Goal: Information Seeking & Learning: Learn about a topic

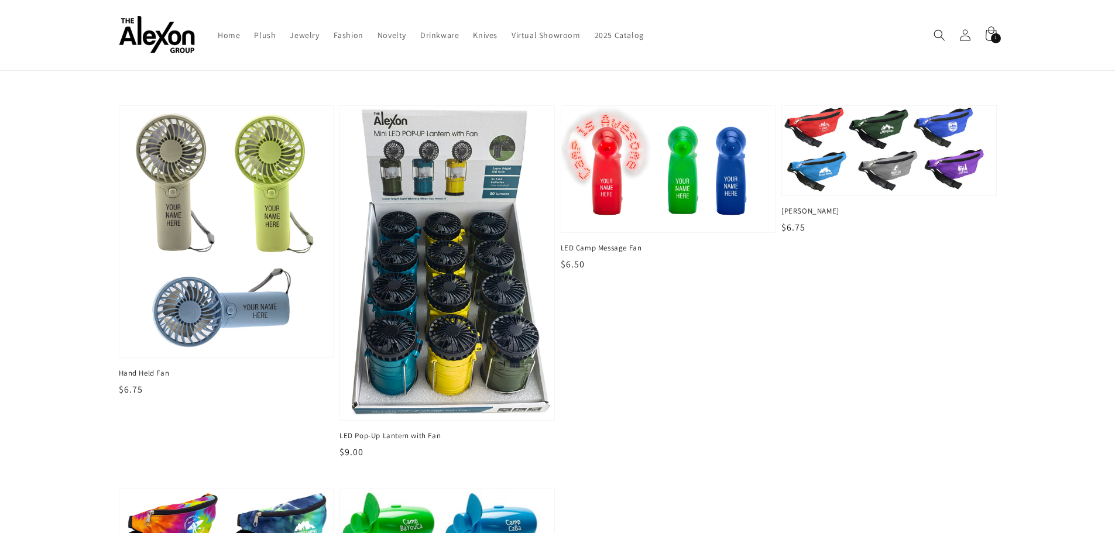
scroll to position [176, 0]
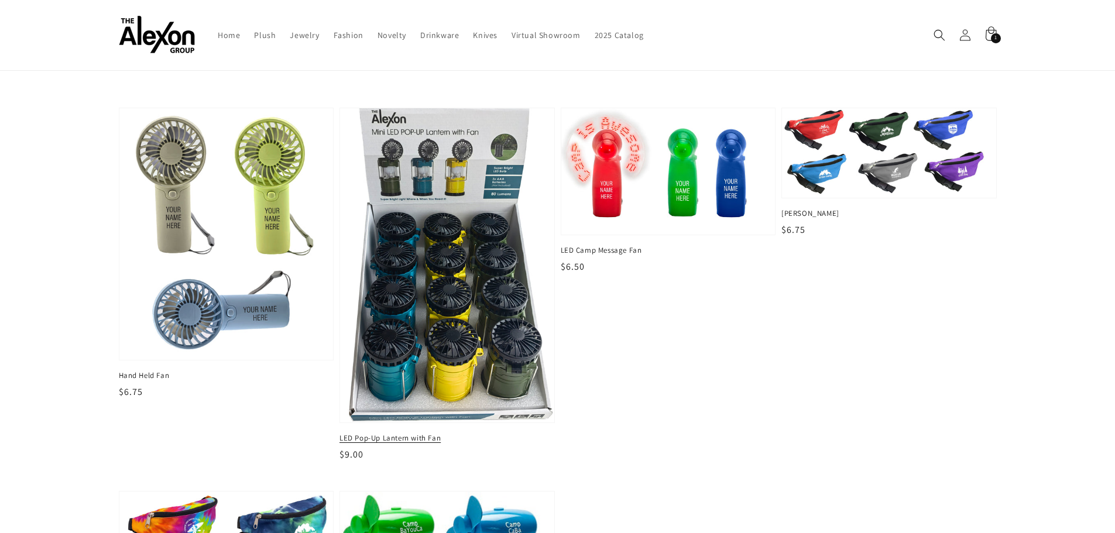
click at [446, 299] on img at bounding box center [447, 266] width 220 height 324
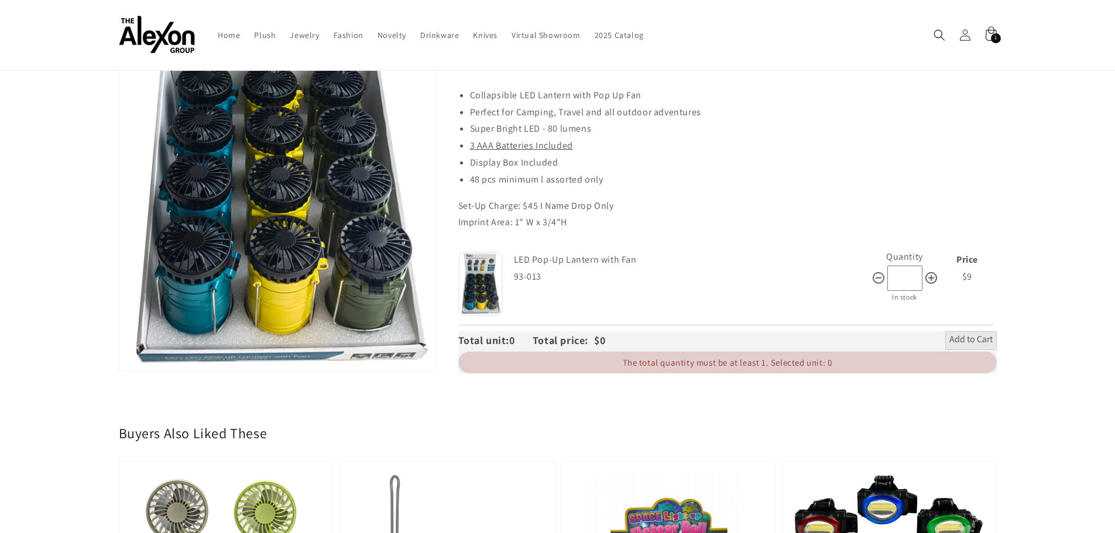
scroll to position [59, 0]
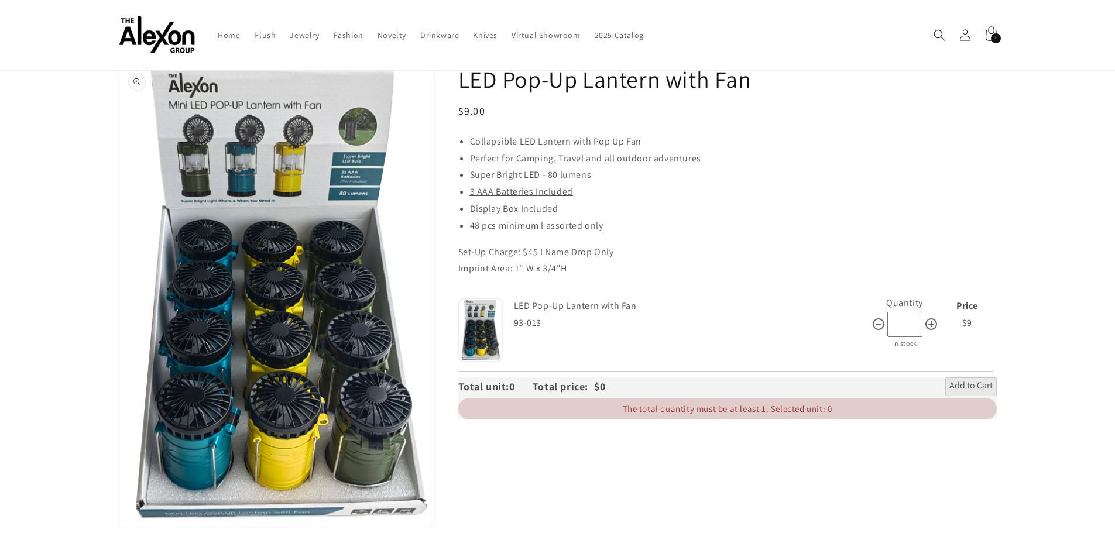
click at [271, 153] on button "Open media 1 in gallery view" at bounding box center [276, 295] width 315 height 463
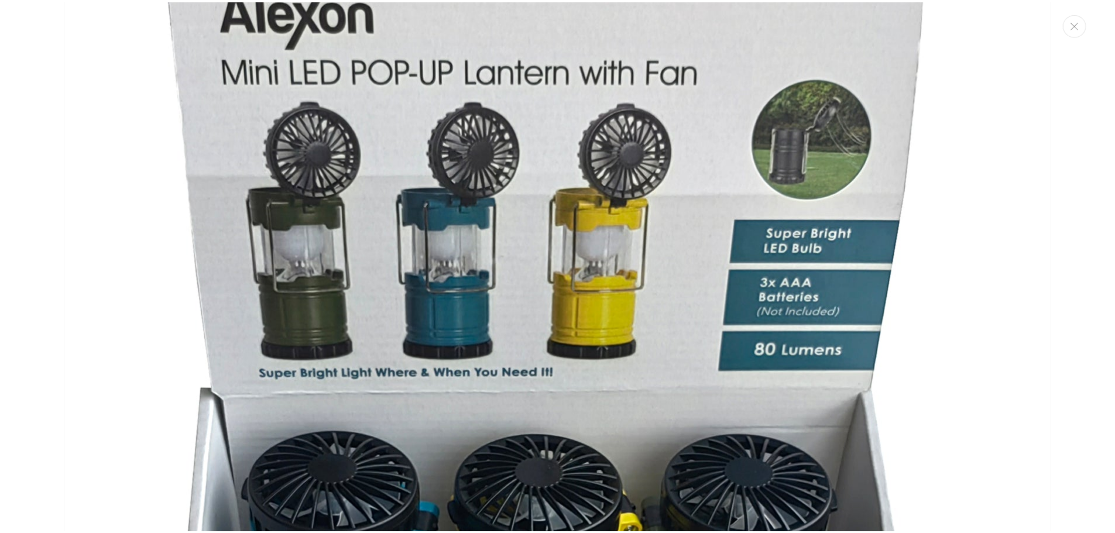
scroll to position [422, 0]
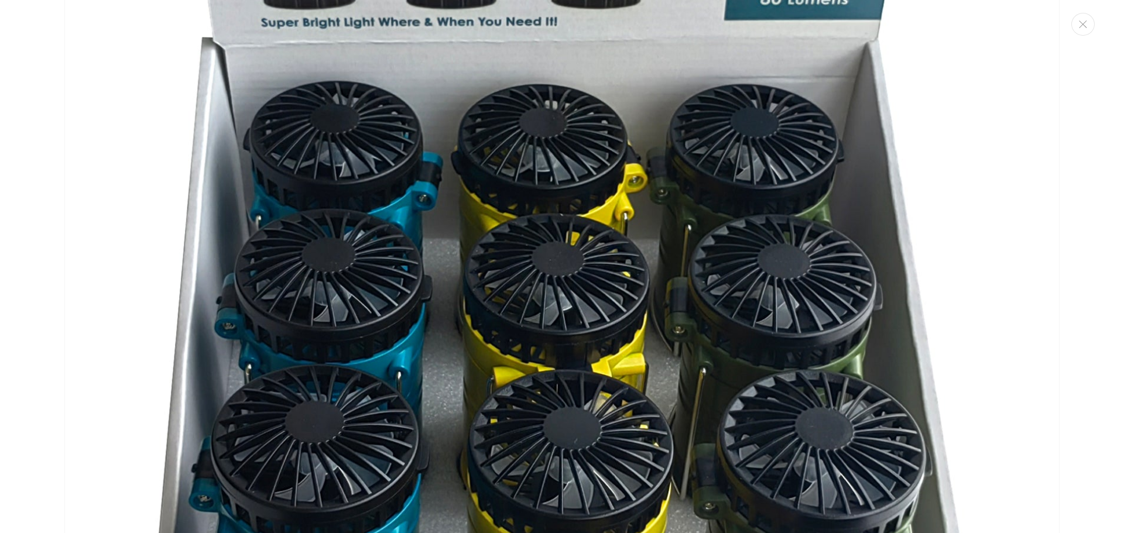
click at [971, 207] on img "Media gallery" at bounding box center [561, 320] width 995 height 1461
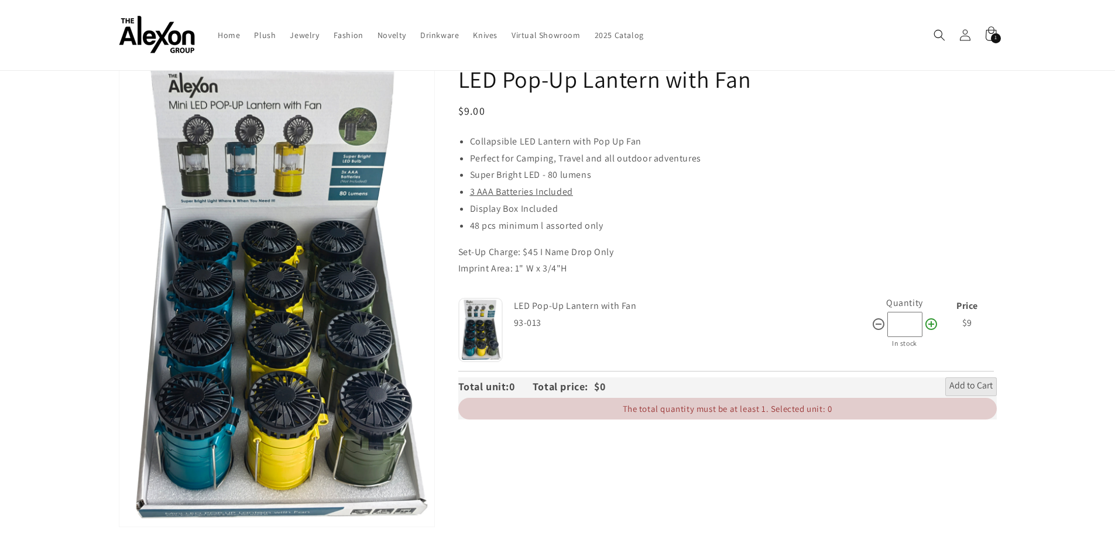
click at [935, 319] on icon at bounding box center [932, 324] width 14 height 14
type input "**"
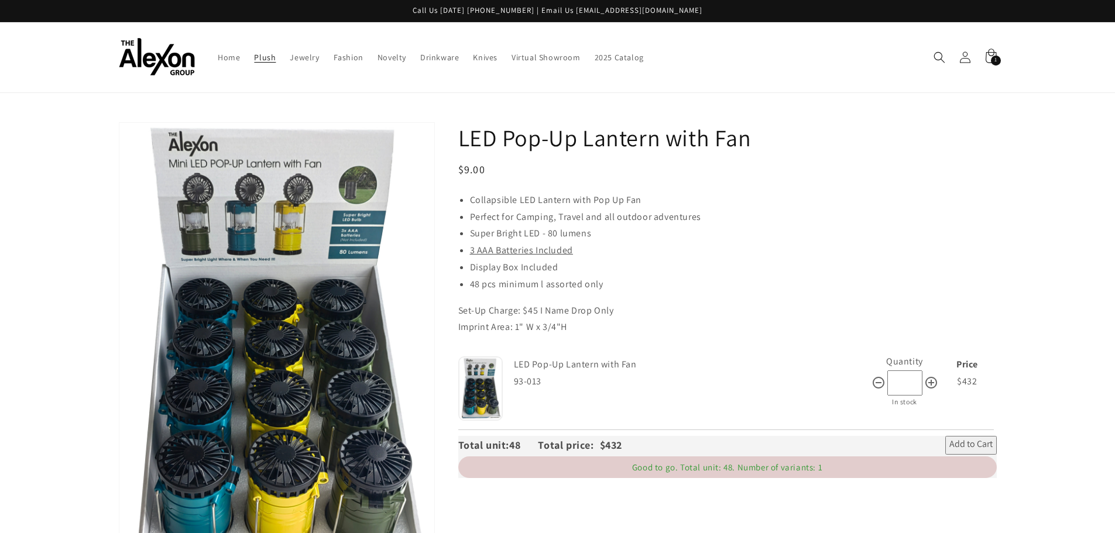
click at [253, 59] on link "Plush" at bounding box center [265, 57] width 36 height 25
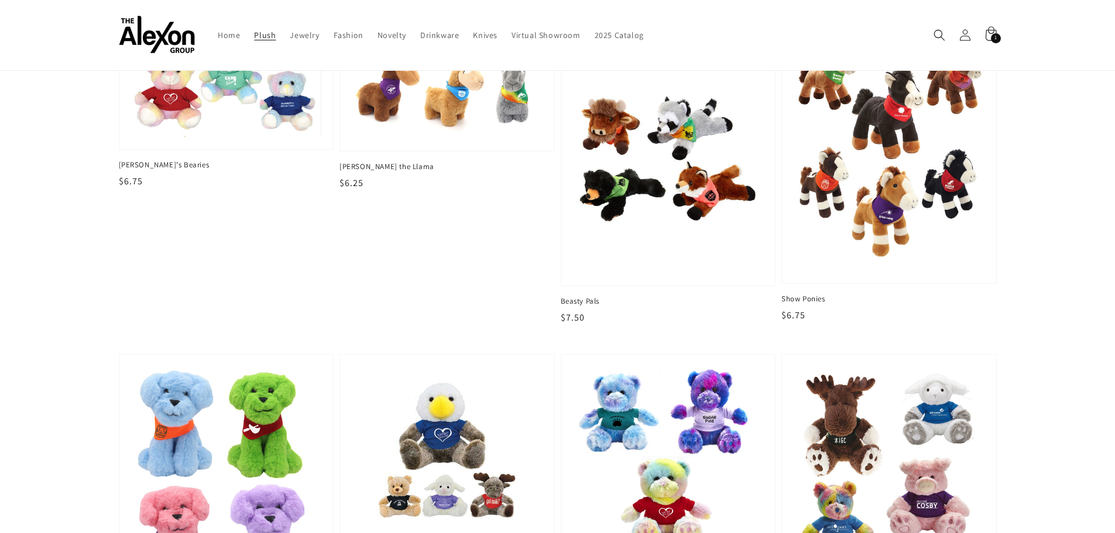
scroll to position [761, 0]
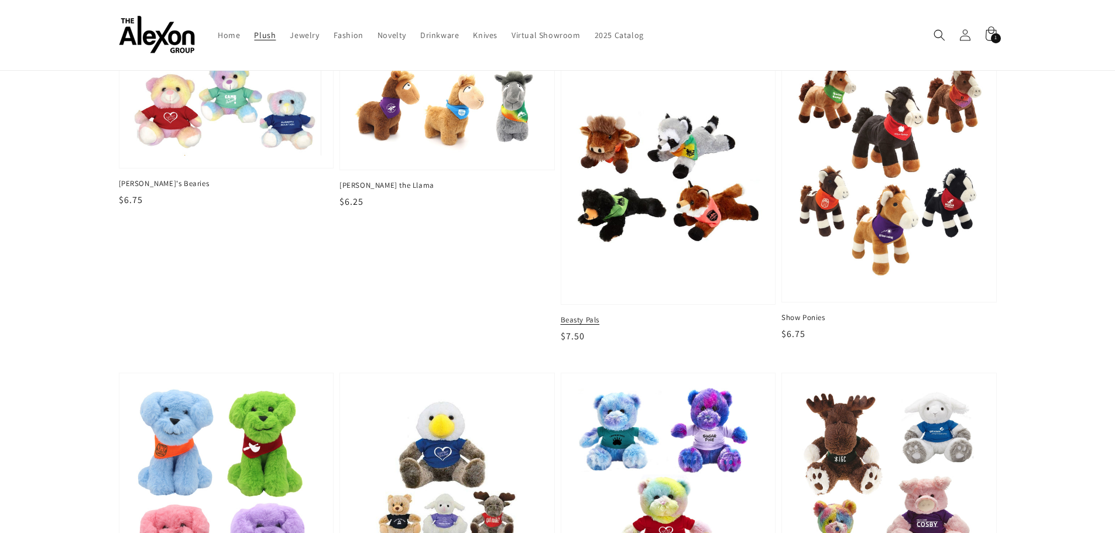
click at [683, 170] on img at bounding box center [668, 176] width 196 height 239
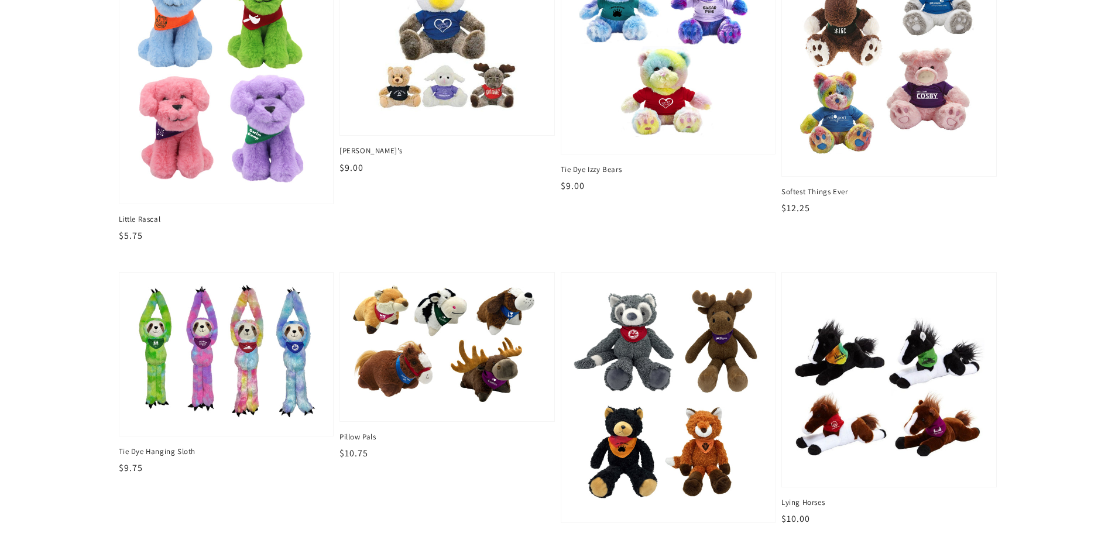
scroll to position [1288, 0]
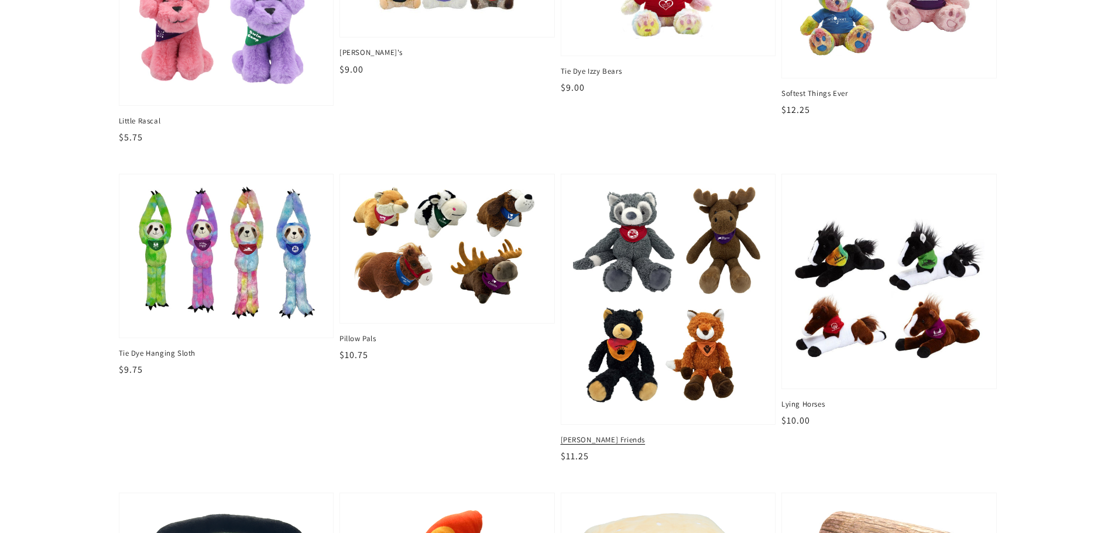
click at [655, 330] on img at bounding box center [668, 299] width 196 height 233
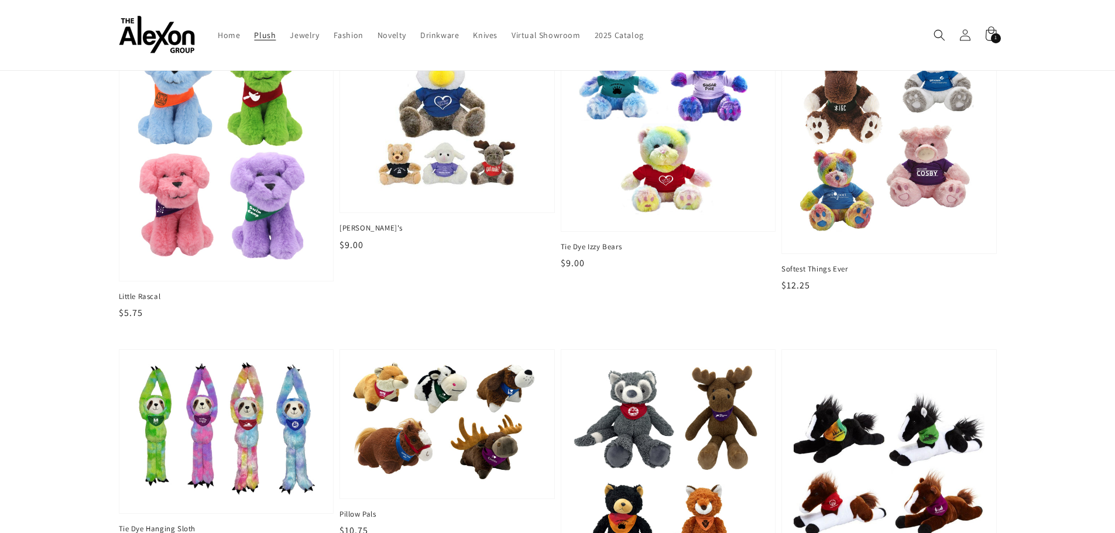
scroll to position [1054, 0]
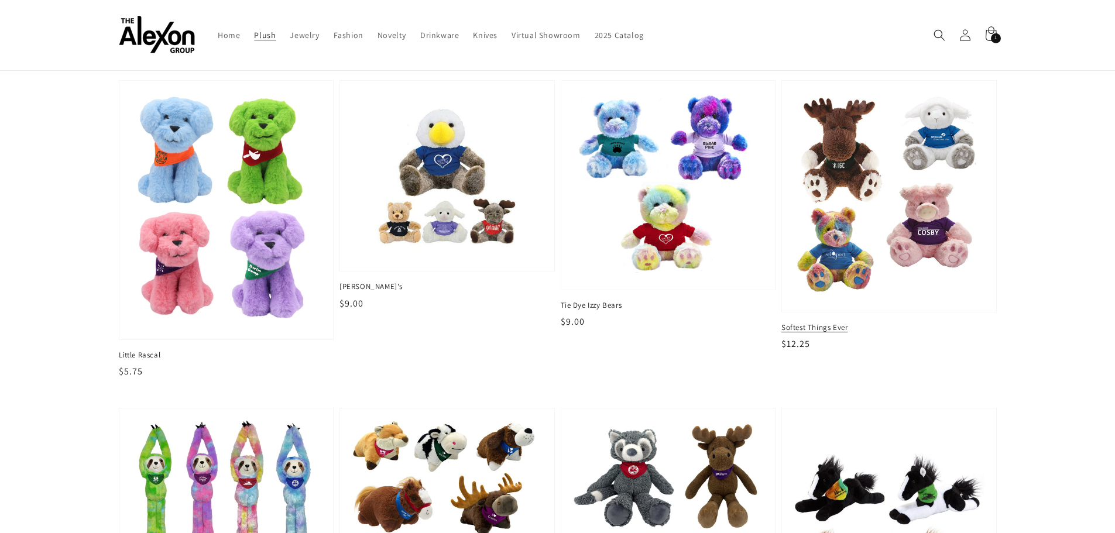
click at [897, 190] on img at bounding box center [889, 197] width 196 height 214
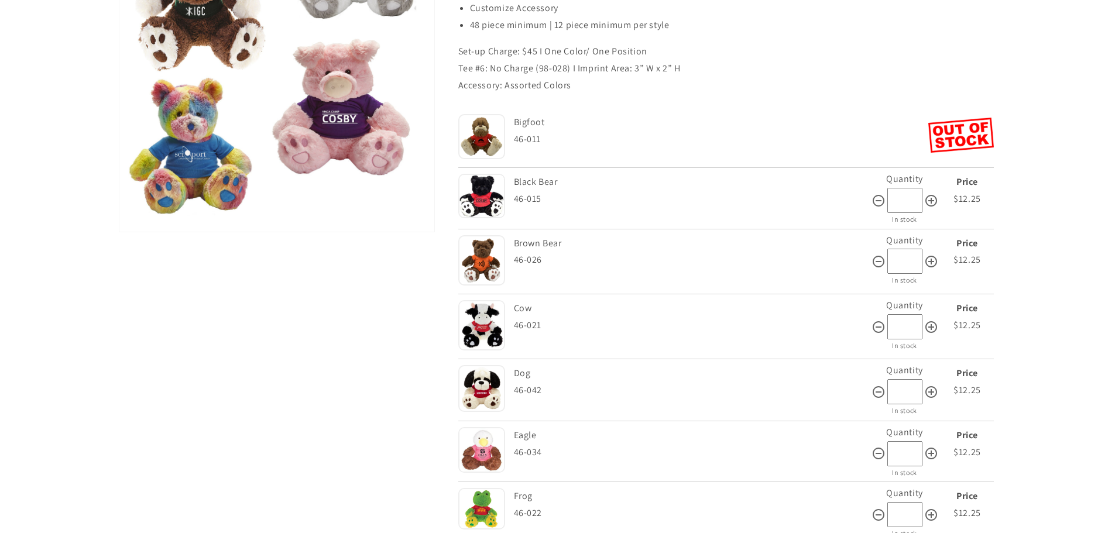
scroll to position [410, 0]
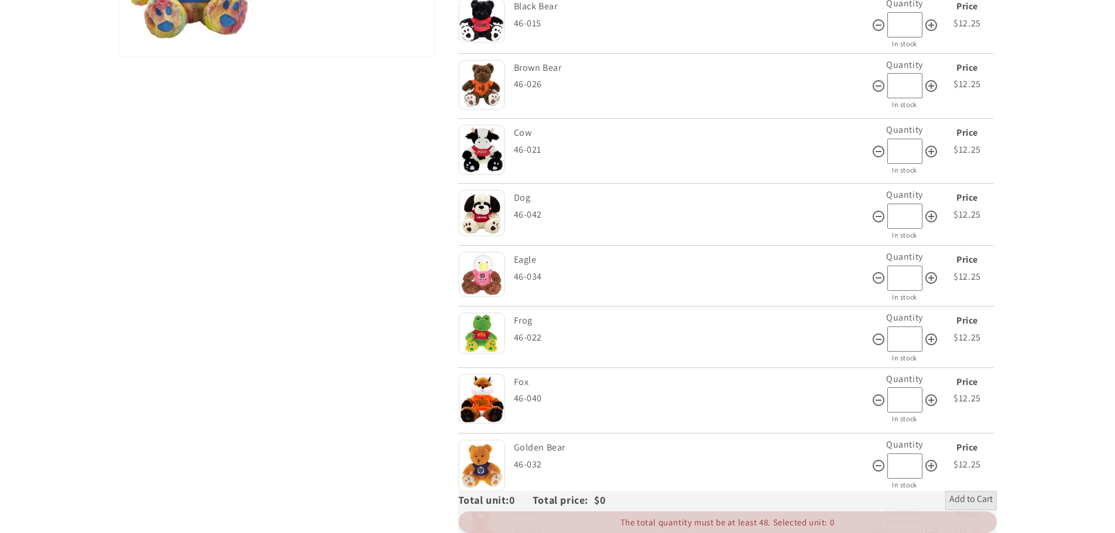
click at [477, 215] on img at bounding box center [481, 213] width 47 height 47
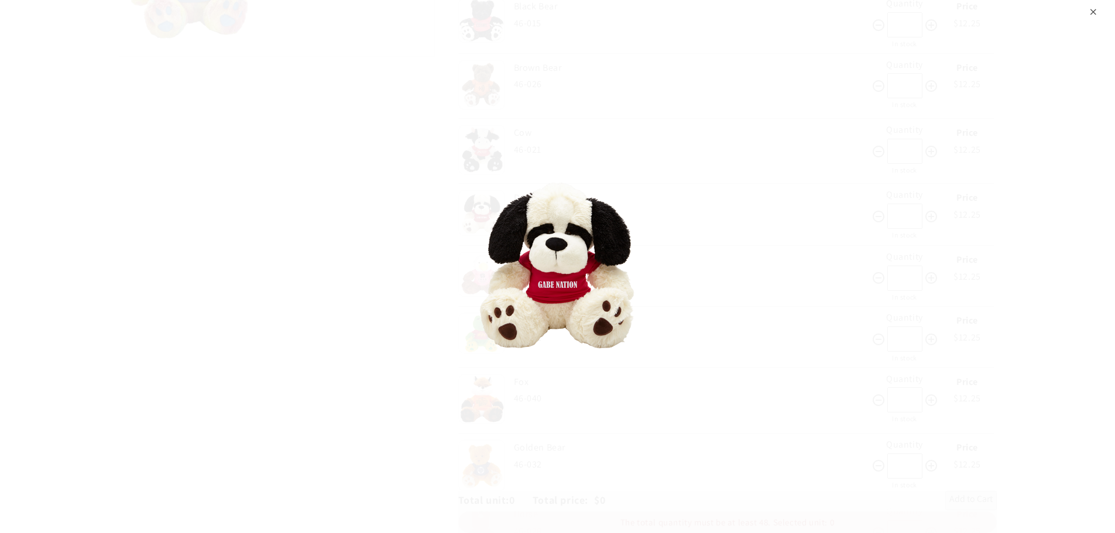
click at [1090, 11] on div "⨉" at bounding box center [1094, 10] width 8 height 21
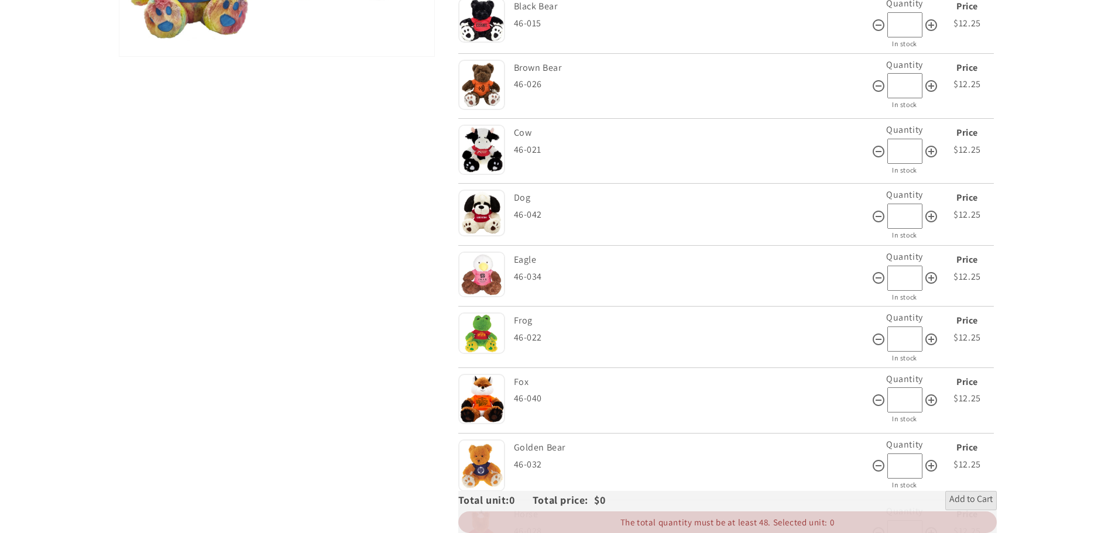
click at [465, 328] on img at bounding box center [481, 334] width 47 height 42
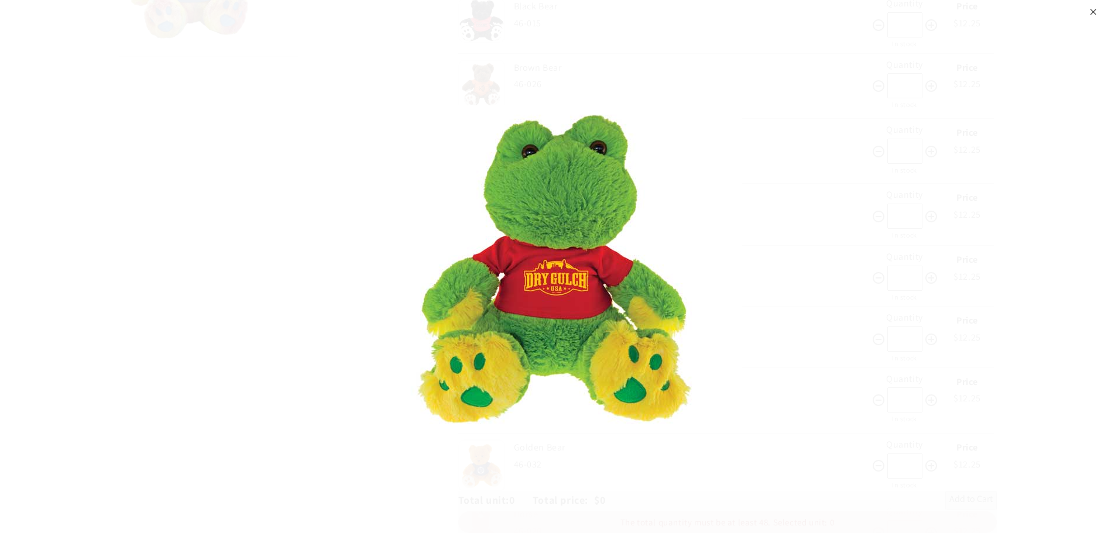
click at [1091, 12] on div "⨉" at bounding box center [1094, 10] width 8 height 21
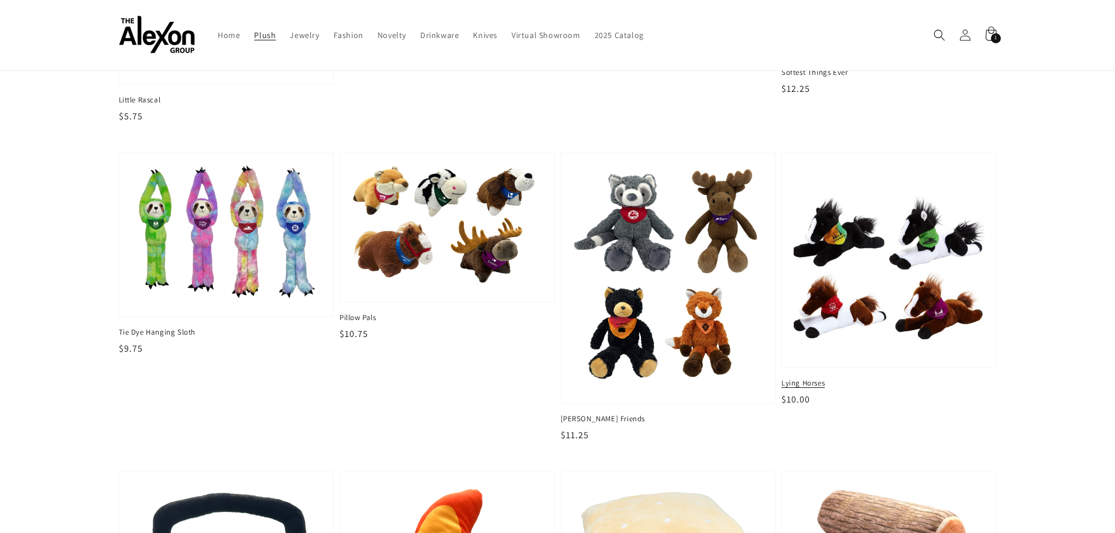
scroll to position [1288, 0]
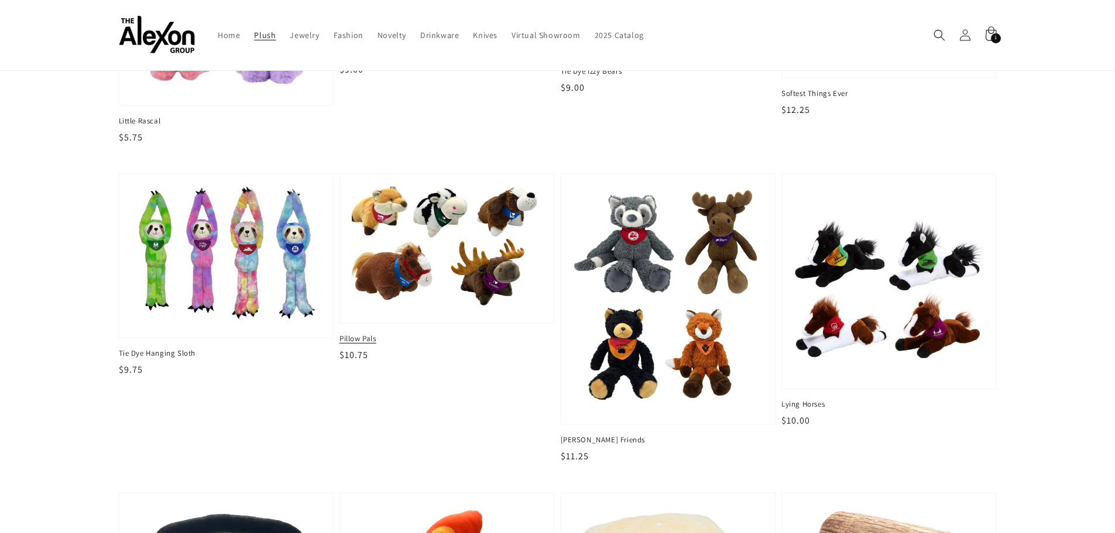
click at [447, 236] on img at bounding box center [447, 248] width 196 height 129
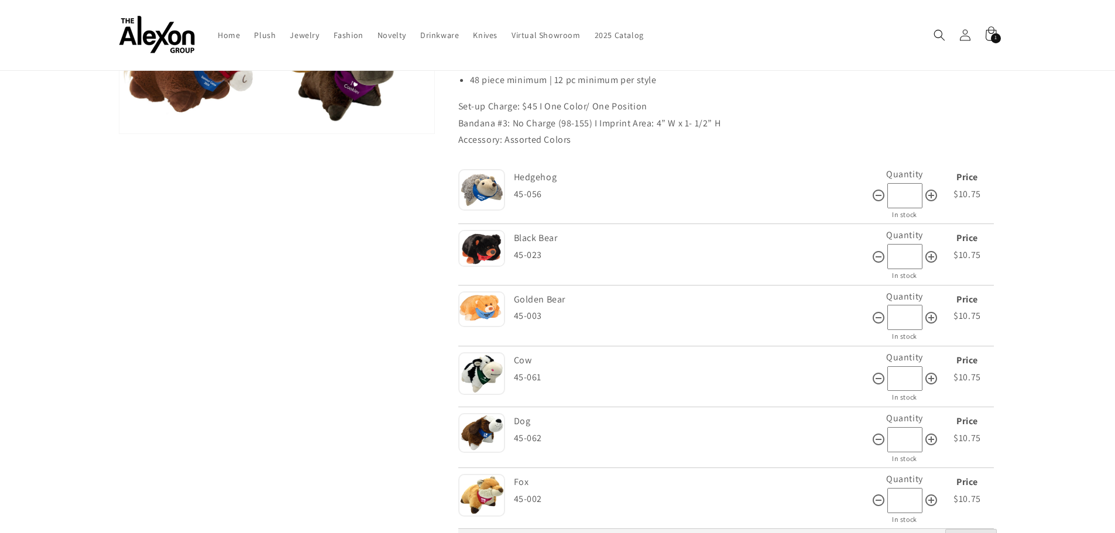
scroll to position [176, 0]
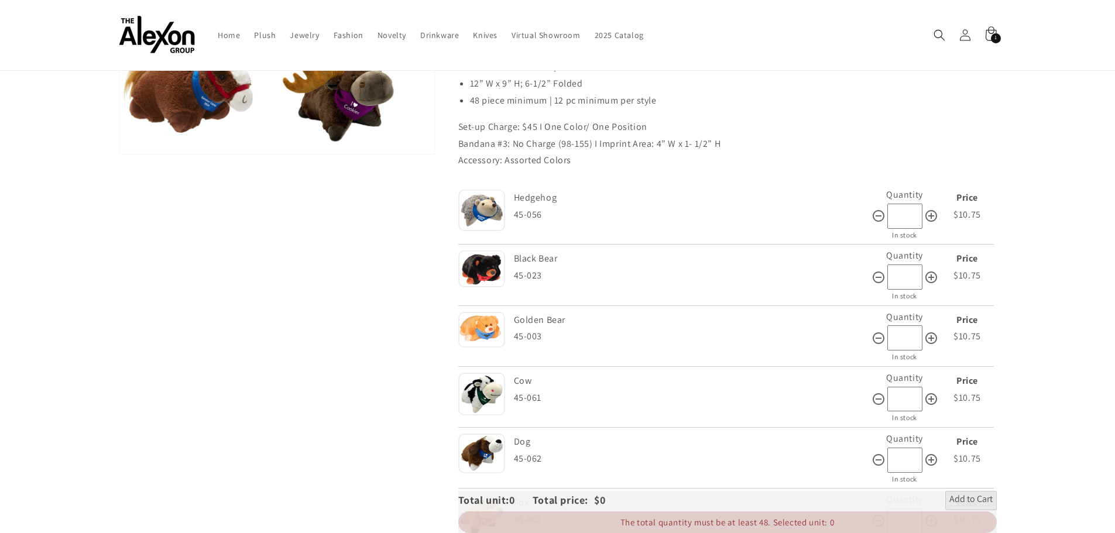
click at [478, 206] on img at bounding box center [481, 211] width 47 height 42
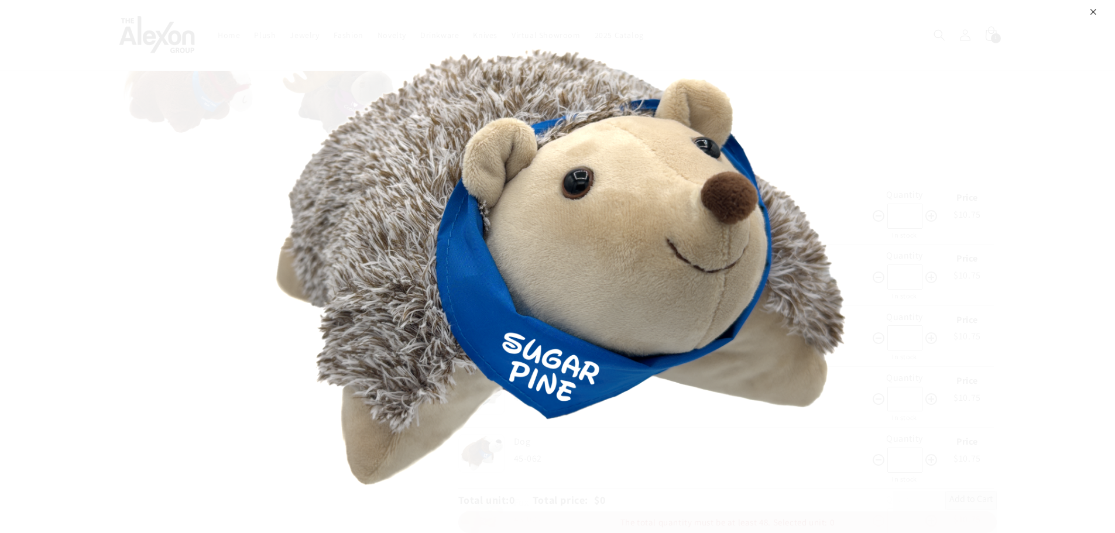
click at [1096, 15] on div "⨉" at bounding box center [1094, 10] width 8 height 21
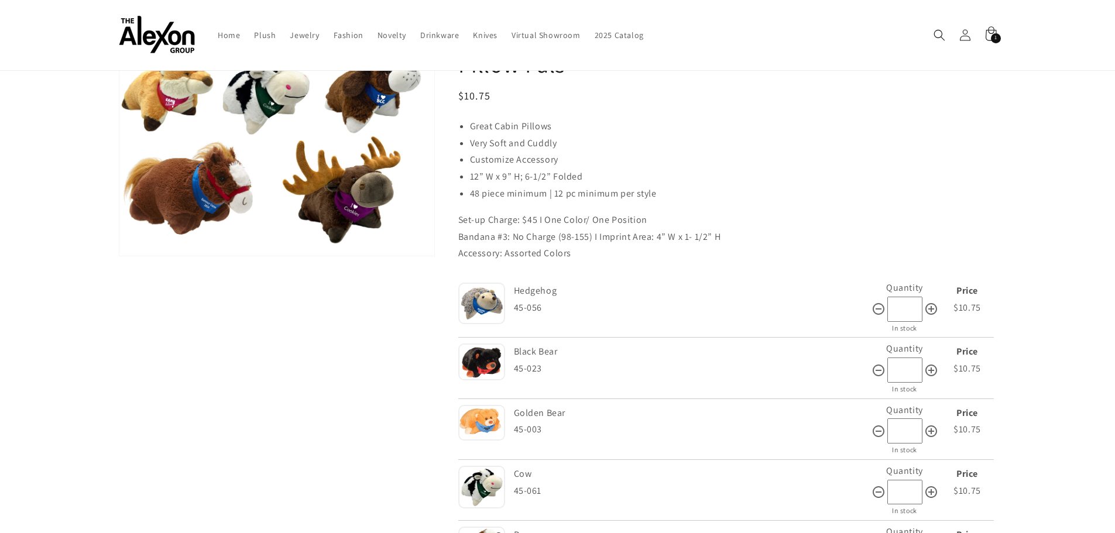
scroll to position [0, 0]
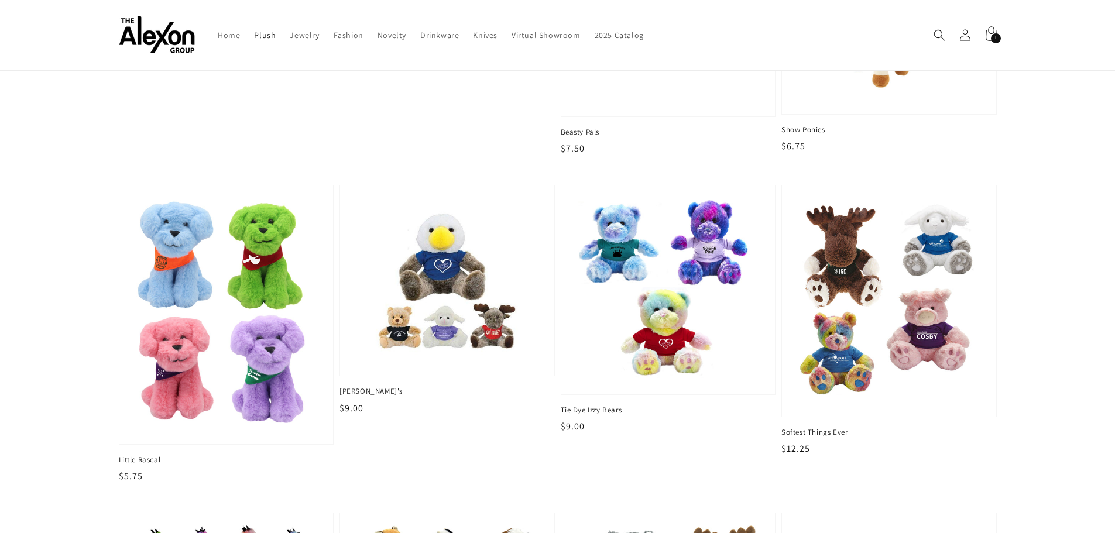
scroll to position [937, 0]
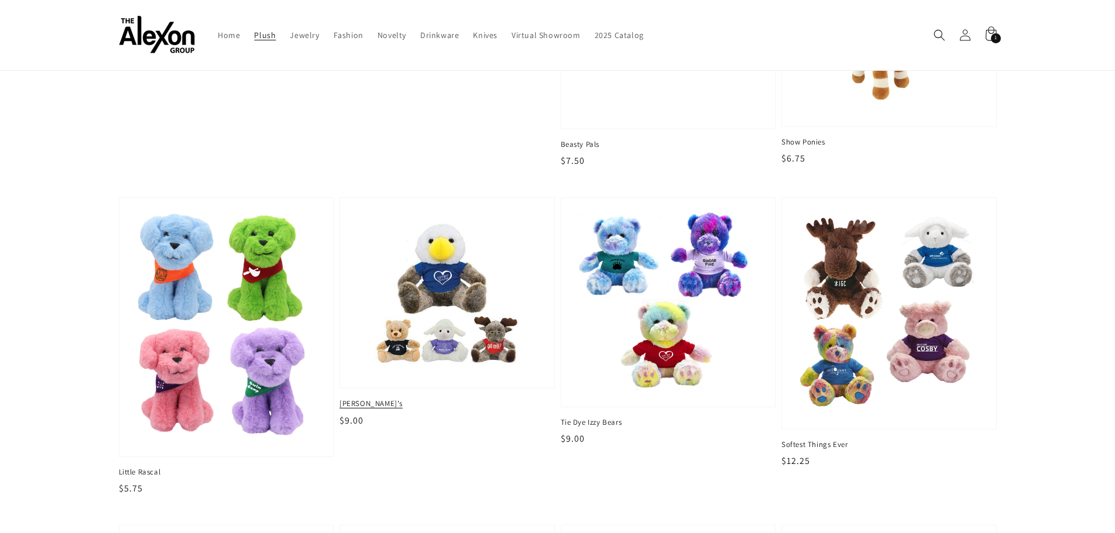
click at [429, 272] on img at bounding box center [447, 293] width 196 height 172
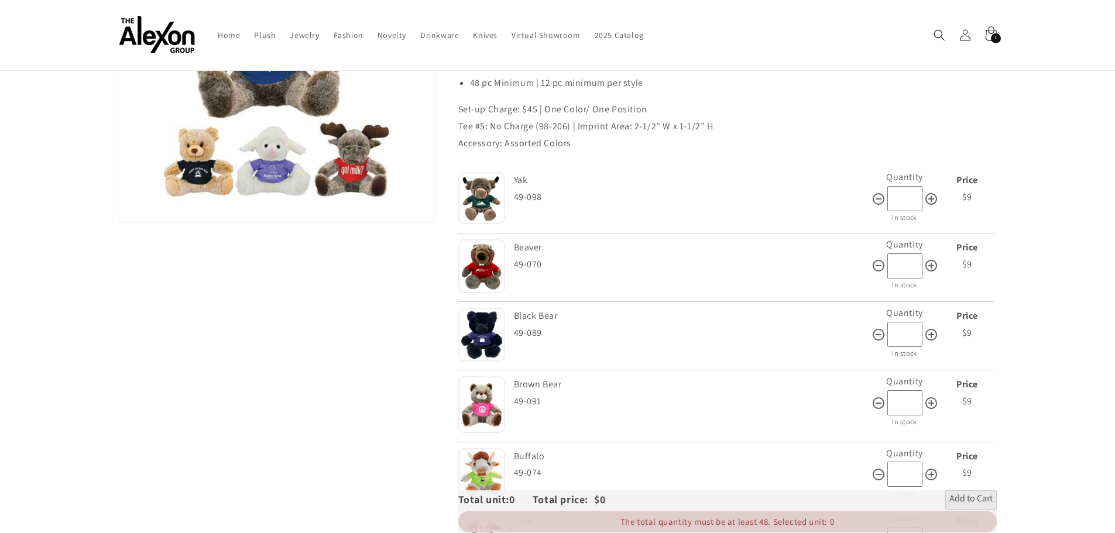
scroll to position [176, 0]
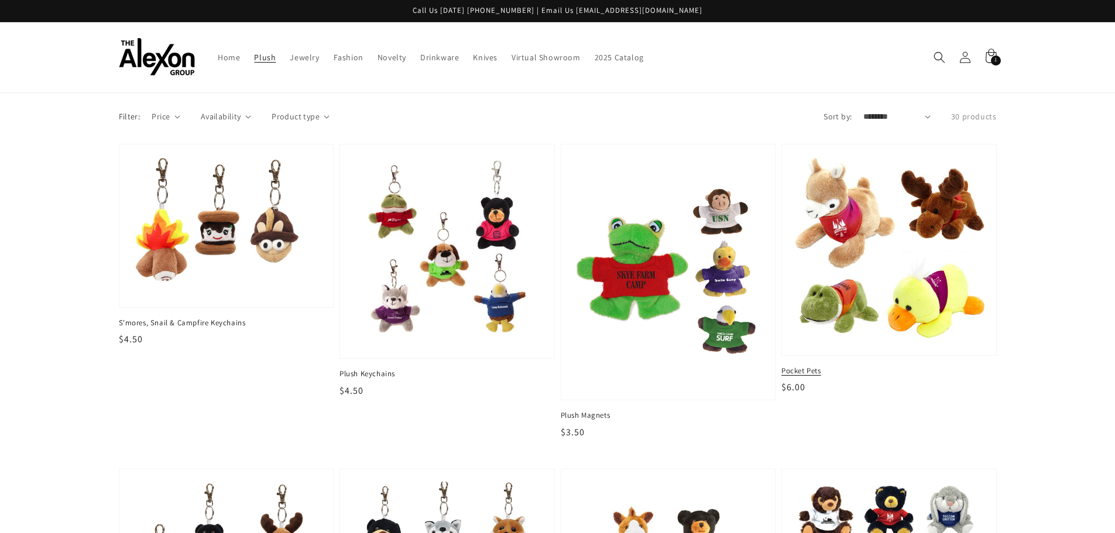
click at [907, 286] on img at bounding box center [889, 249] width 196 height 193
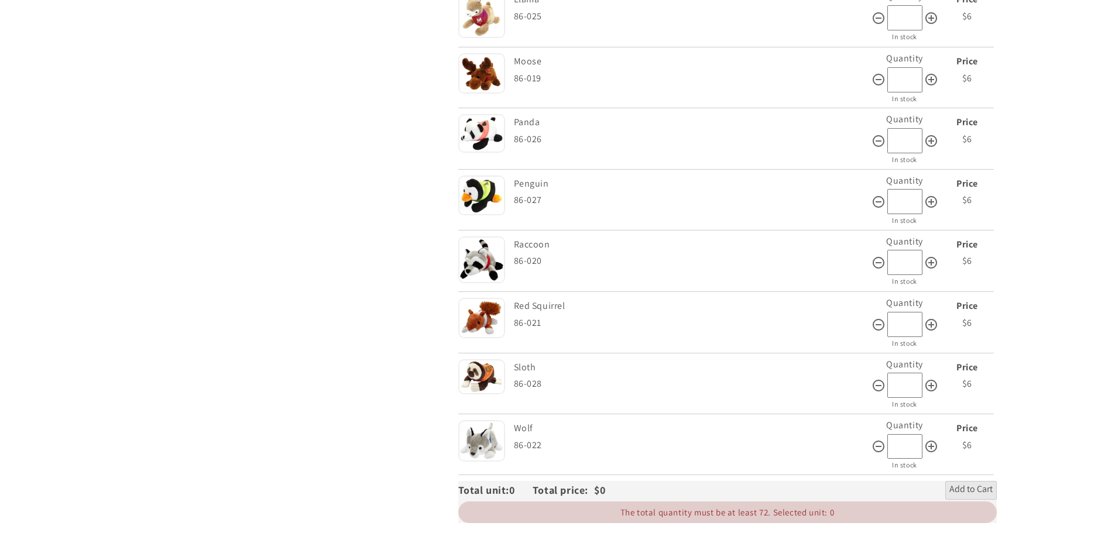
scroll to position [1464, 0]
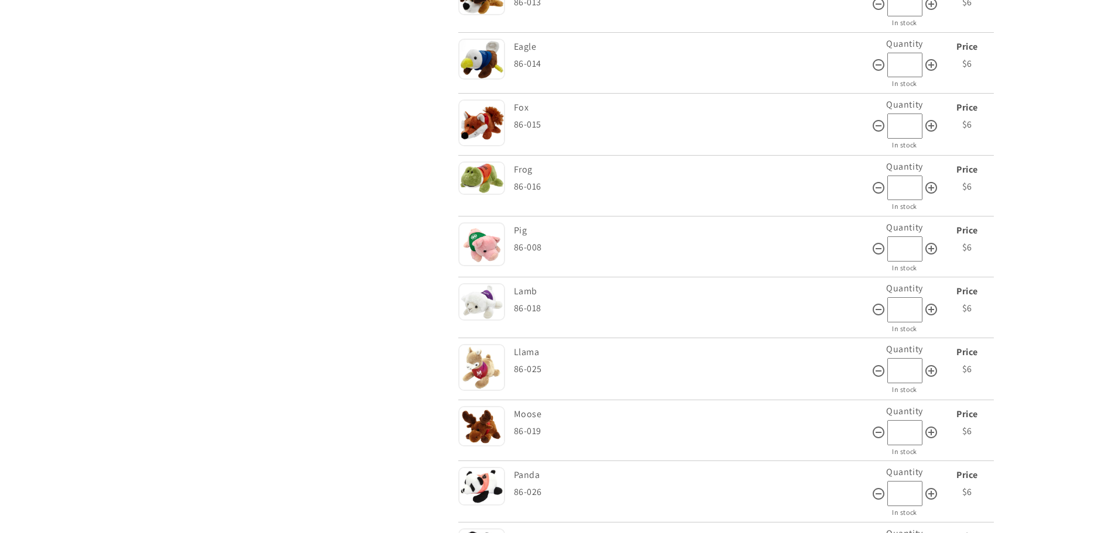
click at [907, 286] on div "Style Badger 86-005 Quantity * In stock Price $6 $6 $6 Style Mouse 86-006 Quant…" at bounding box center [726, 93] width 536 height 1471
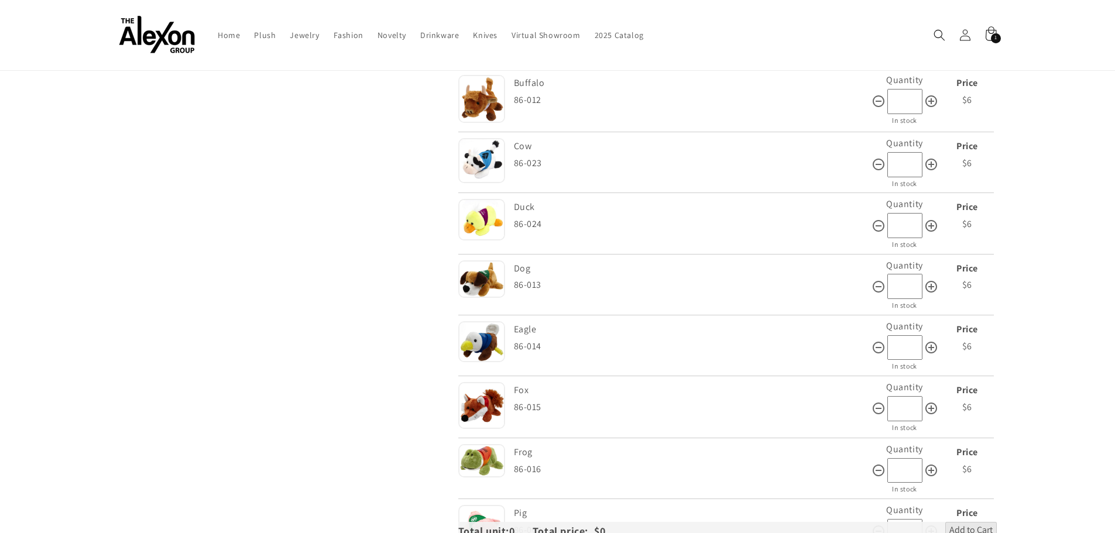
scroll to position [703, 0]
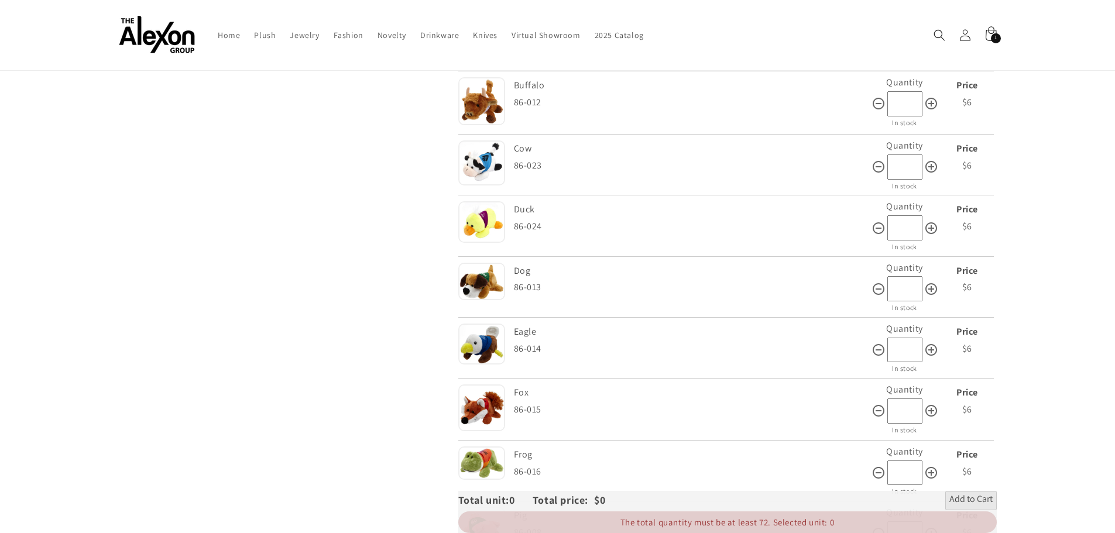
click at [333, 257] on div "Skip to product information Open media 1 in gallery view 1 / of 1" at bounding box center [277, 291] width 316 height 1742
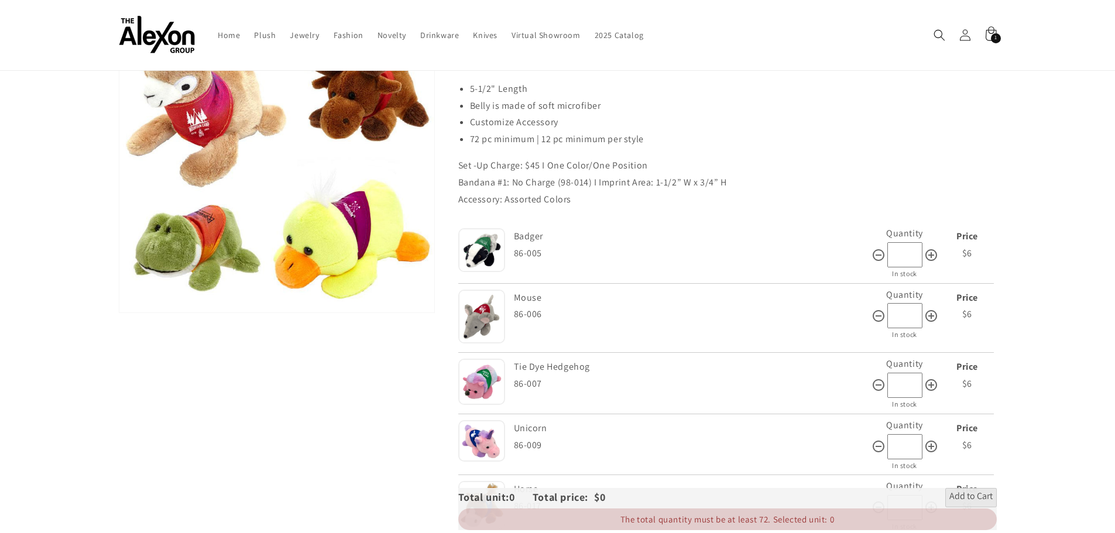
scroll to position [117, 0]
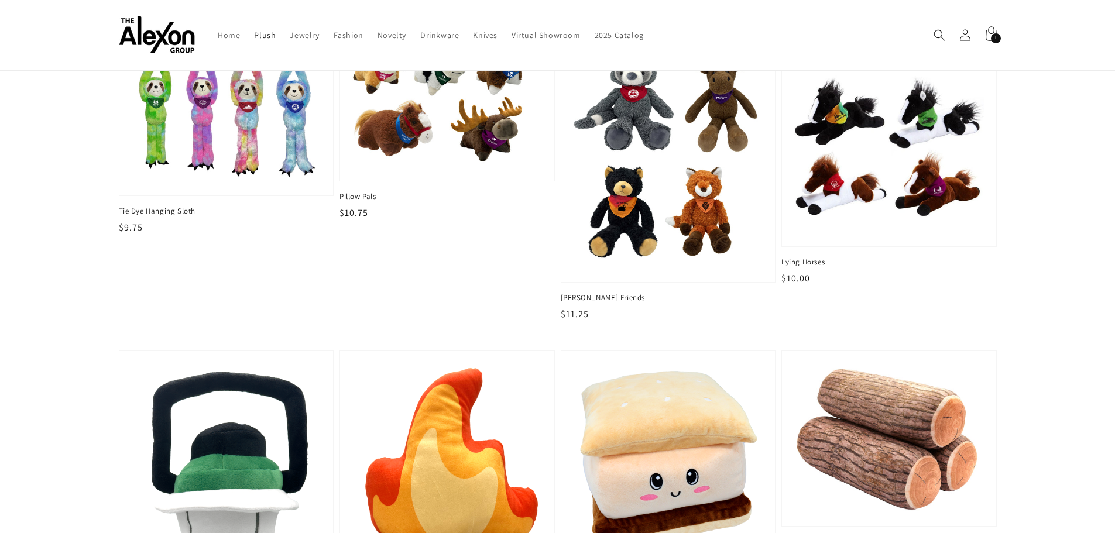
scroll to position [1405, 0]
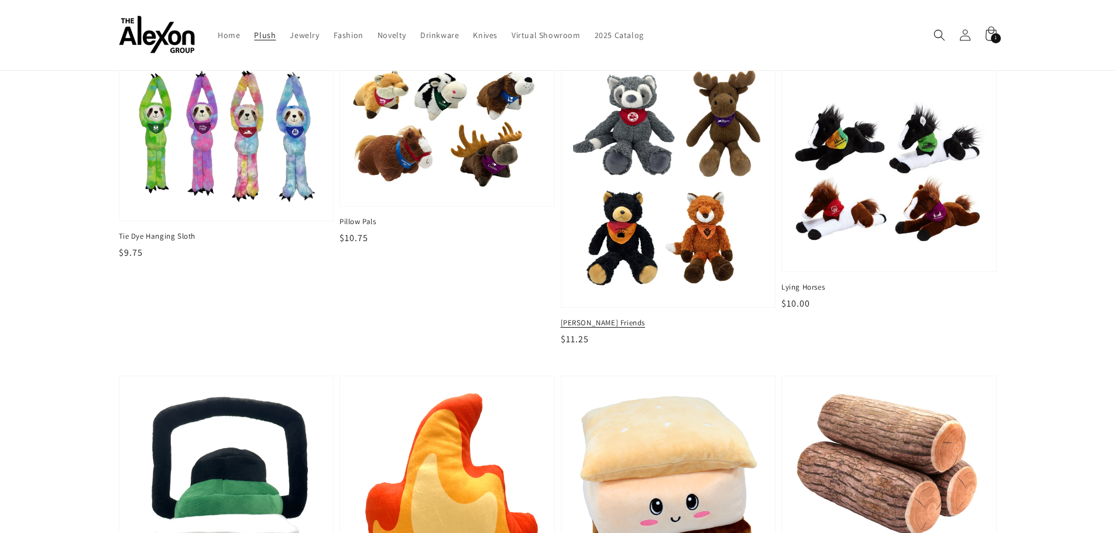
click at [660, 228] on img at bounding box center [668, 182] width 196 height 233
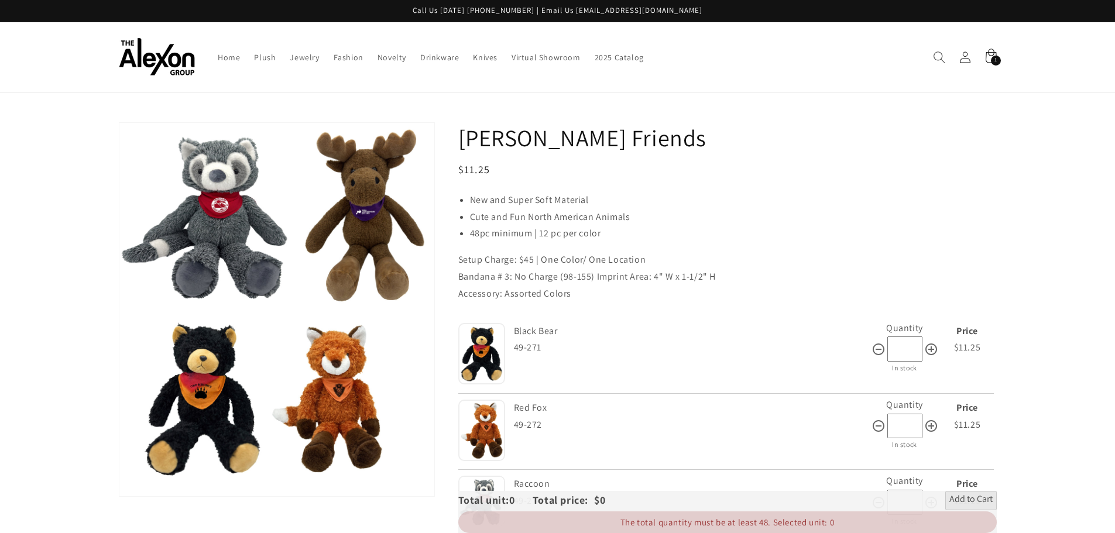
click at [940, 54] on icon "Search" at bounding box center [939, 57] width 12 height 12
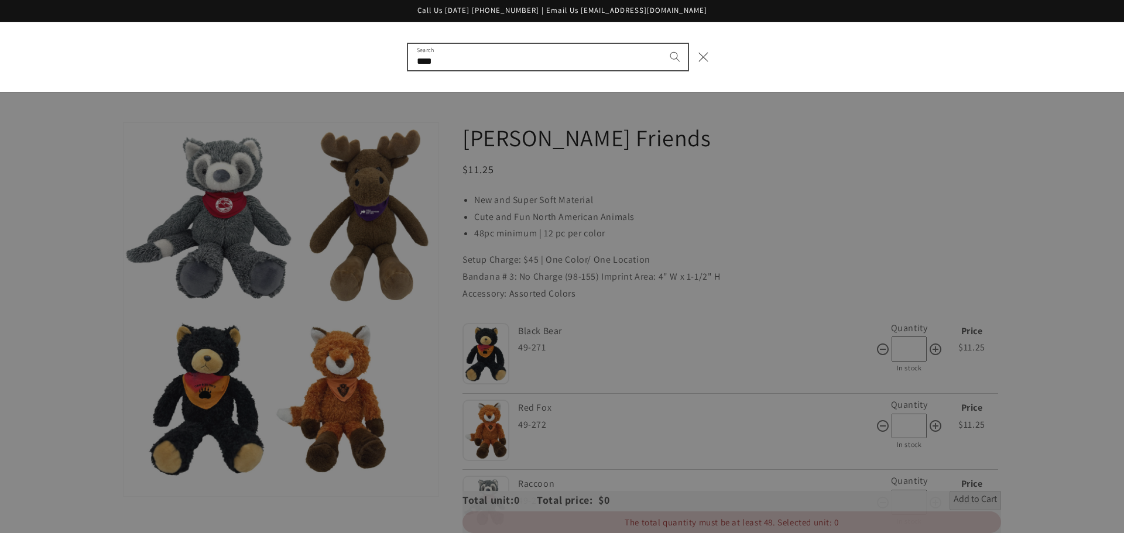
type input "****"
click at [662, 44] on button "Search" at bounding box center [675, 57] width 26 height 26
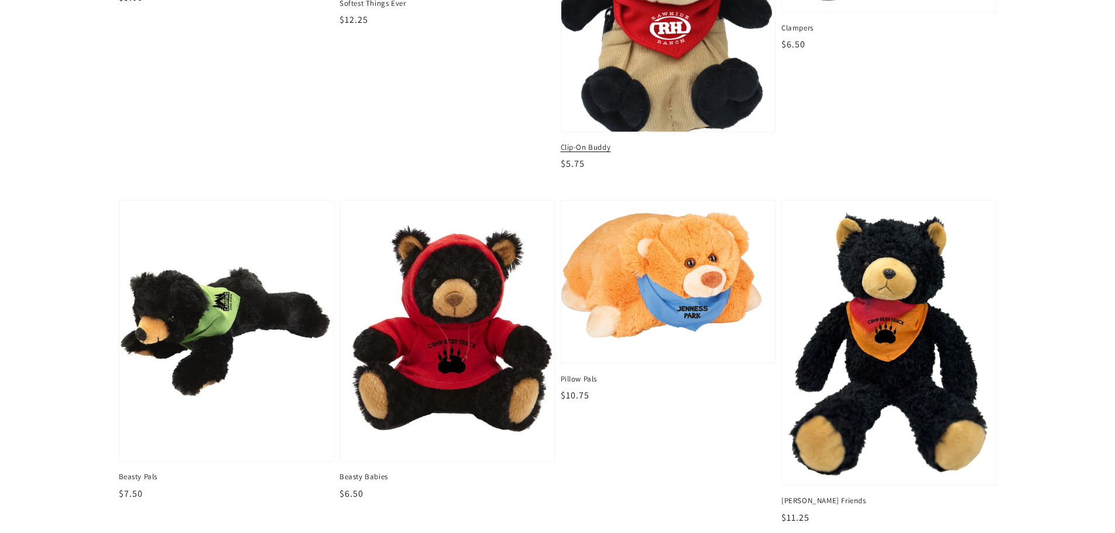
scroll to position [586, 0]
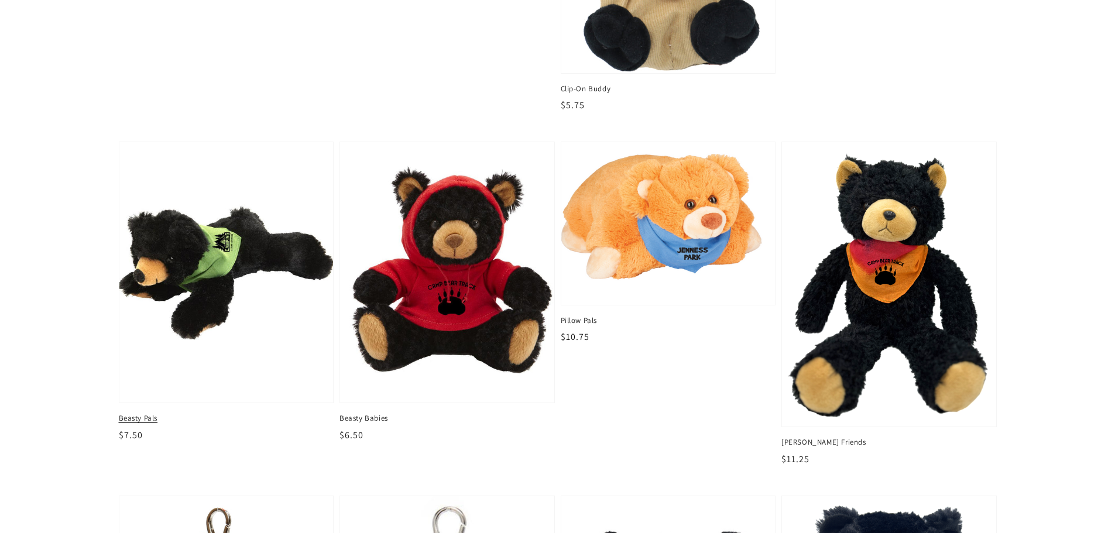
click at [242, 259] on img at bounding box center [226, 273] width 220 height 269
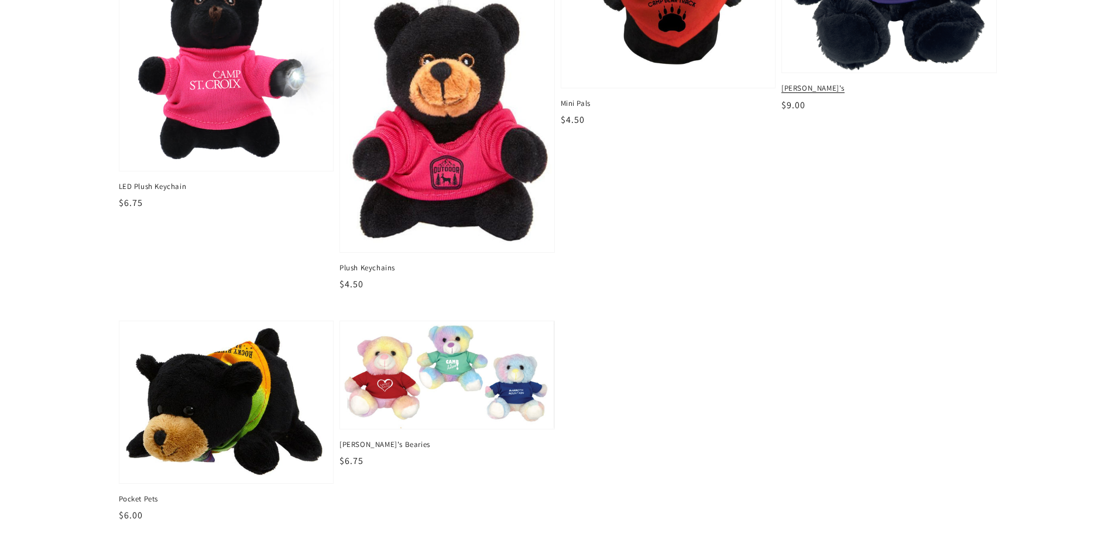
scroll to position [1288, 0]
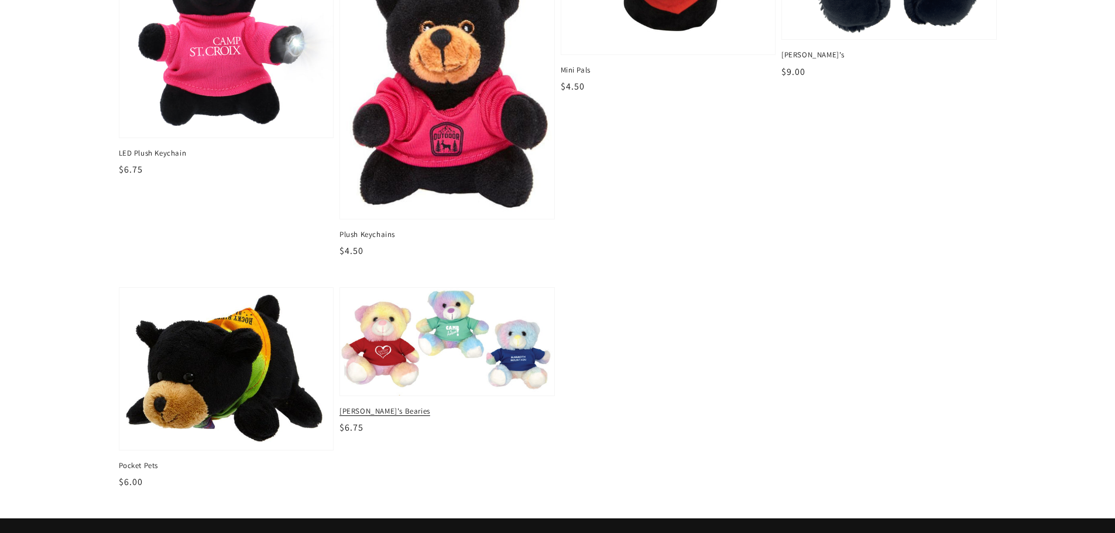
click at [506, 340] on img at bounding box center [447, 342] width 220 height 111
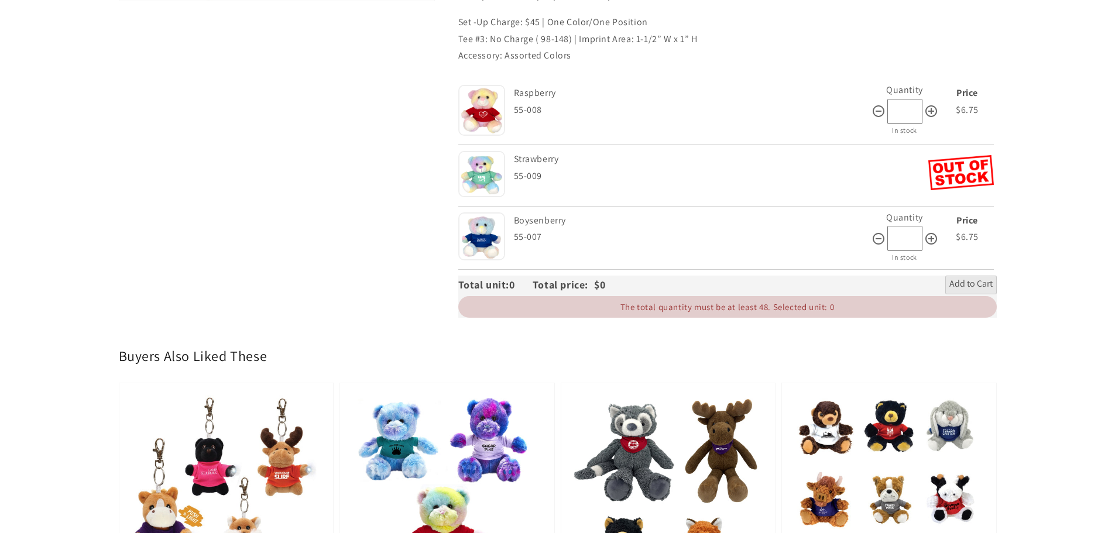
scroll to position [351, 0]
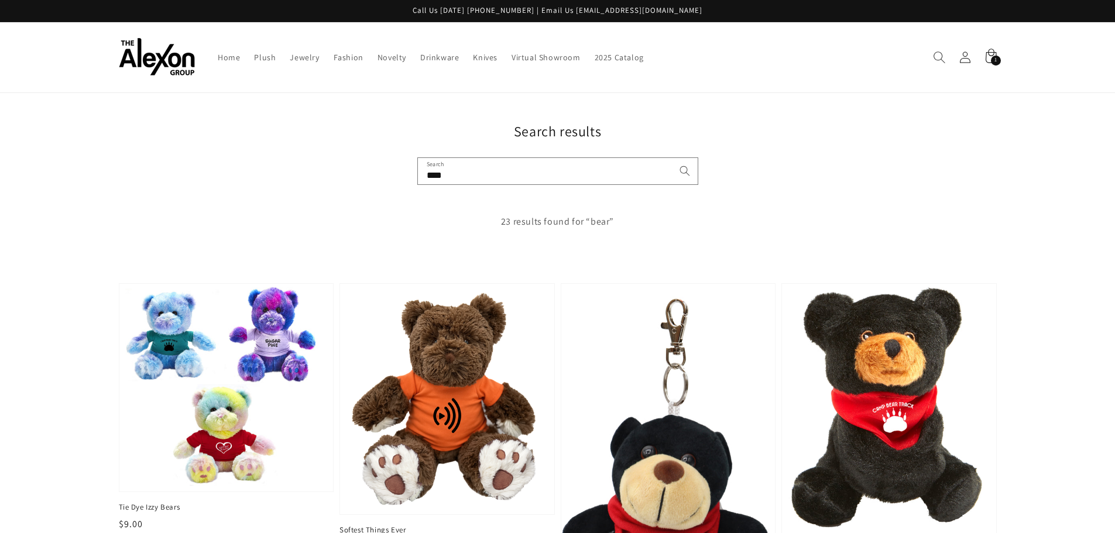
click at [945, 58] on icon "Search" at bounding box center [939, 57] width 12 height 12
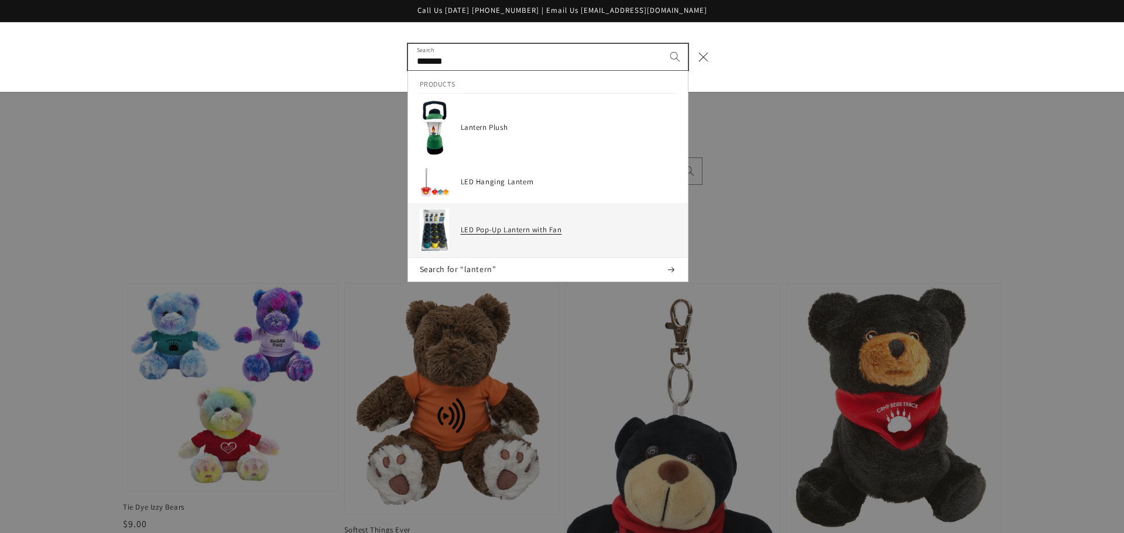
type input "*******"
click at [559, 228] on h3 "LED Pop-Up Lantern with Fan" at bounding box center [568, 230] width 215 height 10
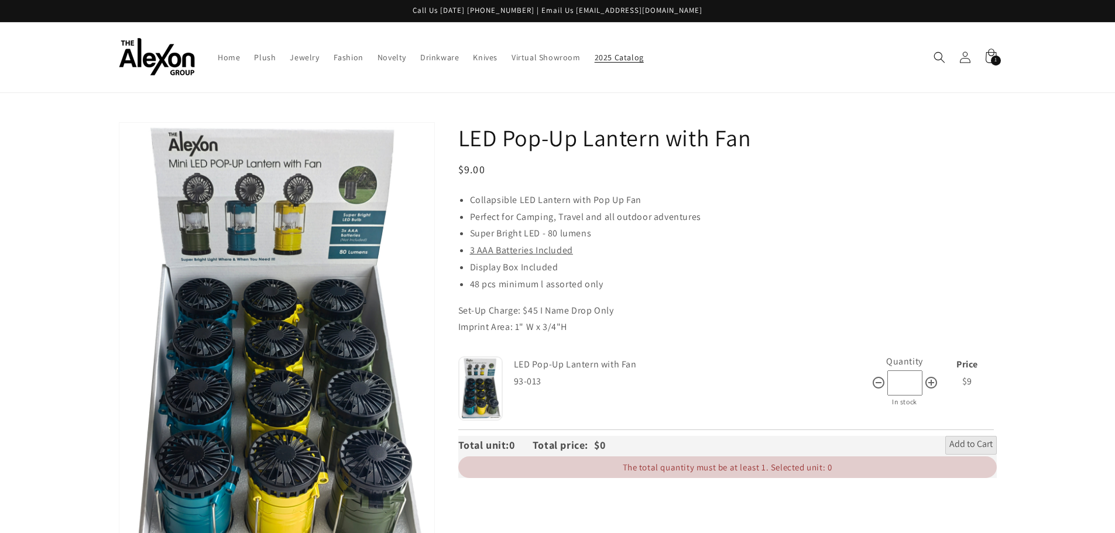
click at [598, 64] on link "2025 Catalog" at bounding box center [619, 57] width 63 height 25
click at [943, 60] on icon "Search" at bounding box center [939, 57] width 12 height 12
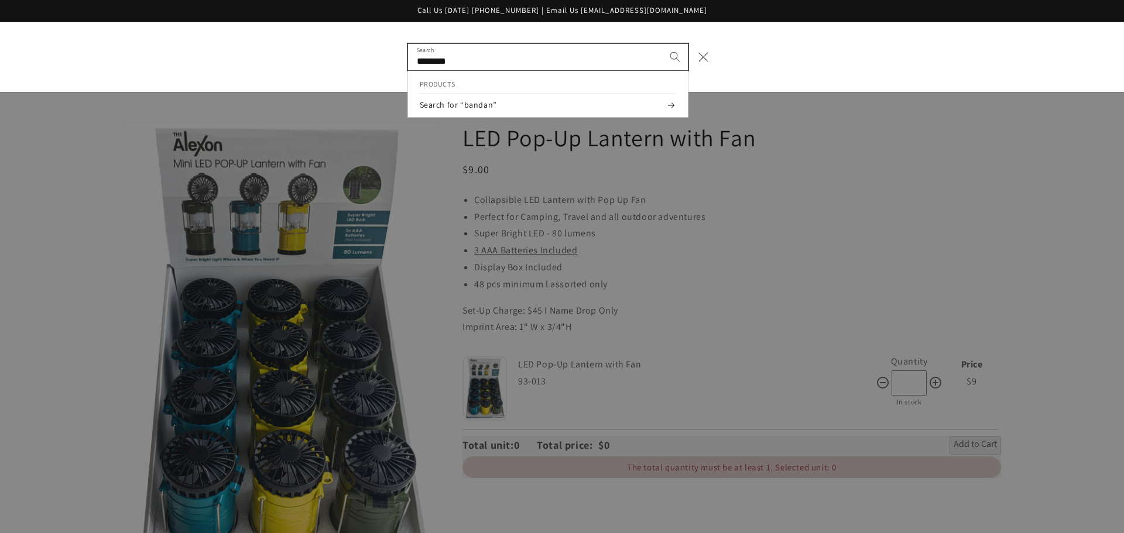
type input "********"
click at [662, 44] on button "Search" at bounding box center [675, 57] width 26 height 26
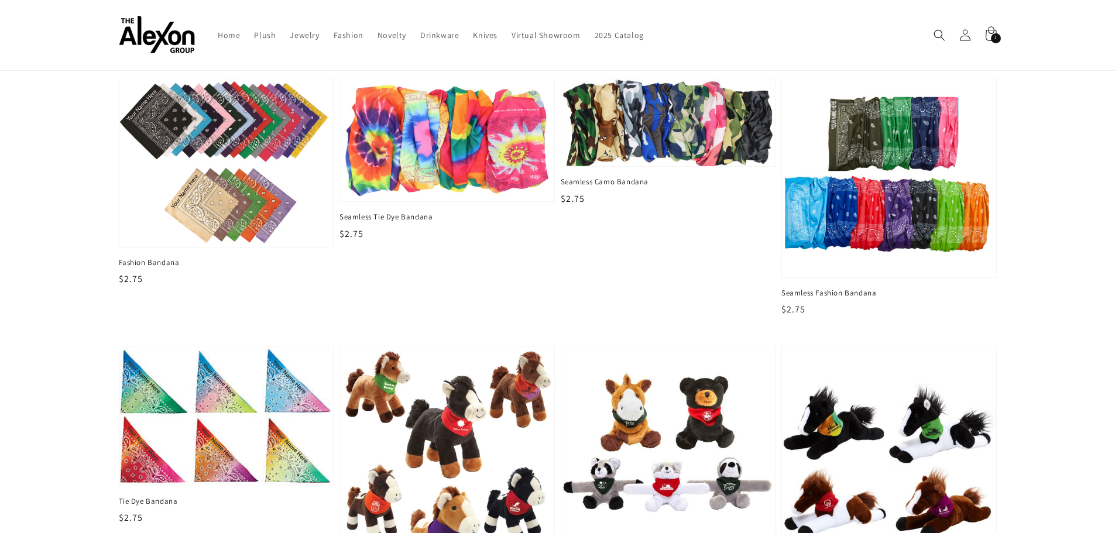
scroll to position [234, 0]
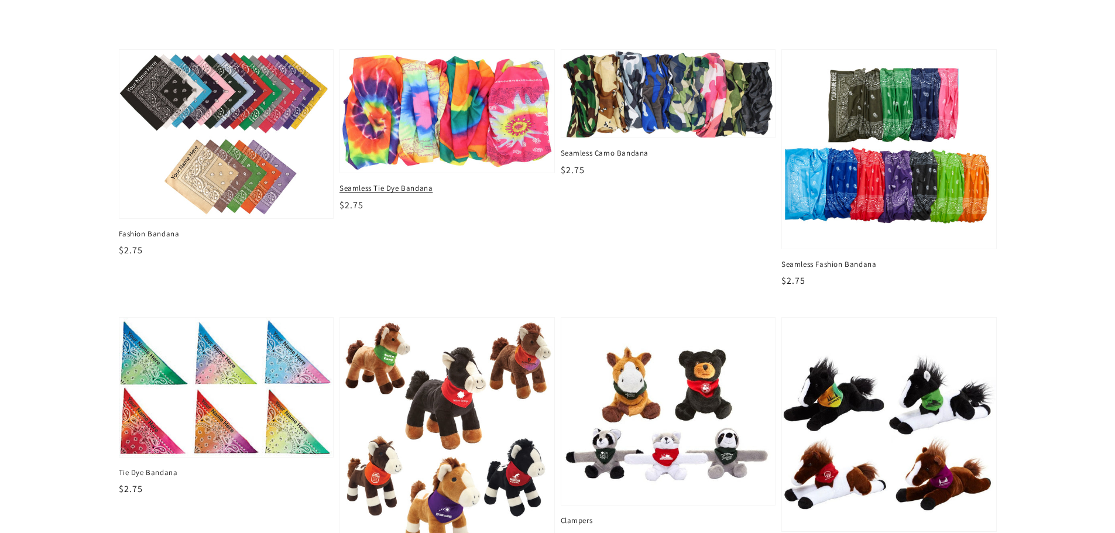
click at [422, 132] on img at bounding box center [447, 111] width 220 height 127
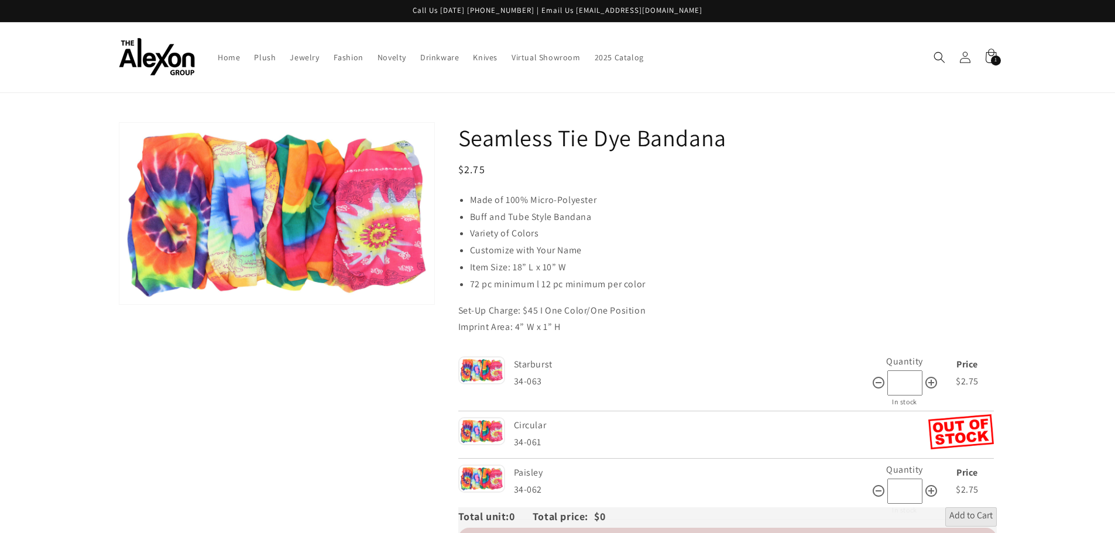
scroll to position [117, 0]
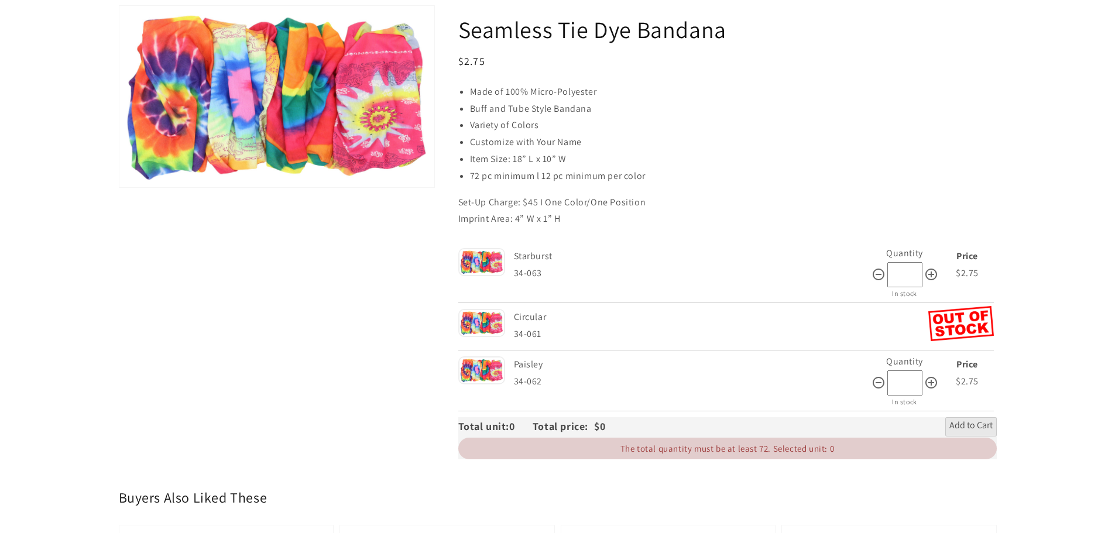
click at [489, 268] on img at bounding box center [481, 262] width 47 height 28
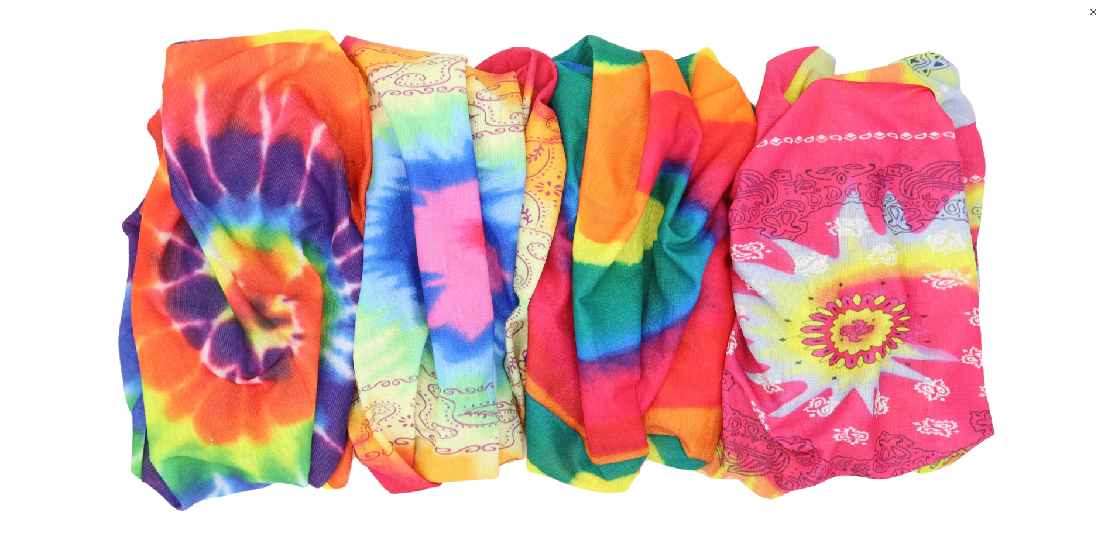
click at [1092, 11] on div "⨉" at bounding box center [1094, 10] width 8 height 21
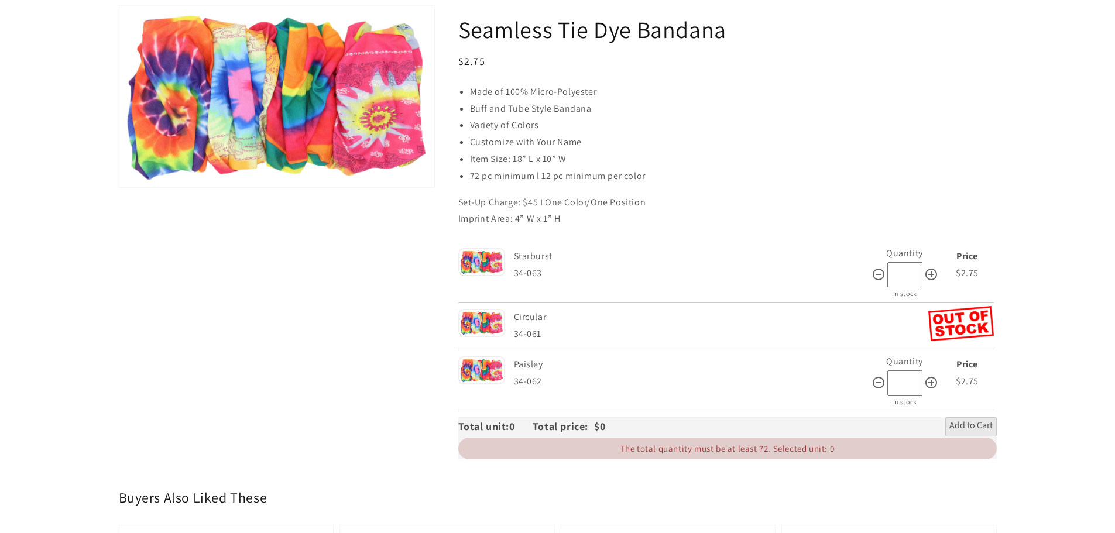
click at [489, 326] on img at bounding box center [481, 323] width 47 height 28
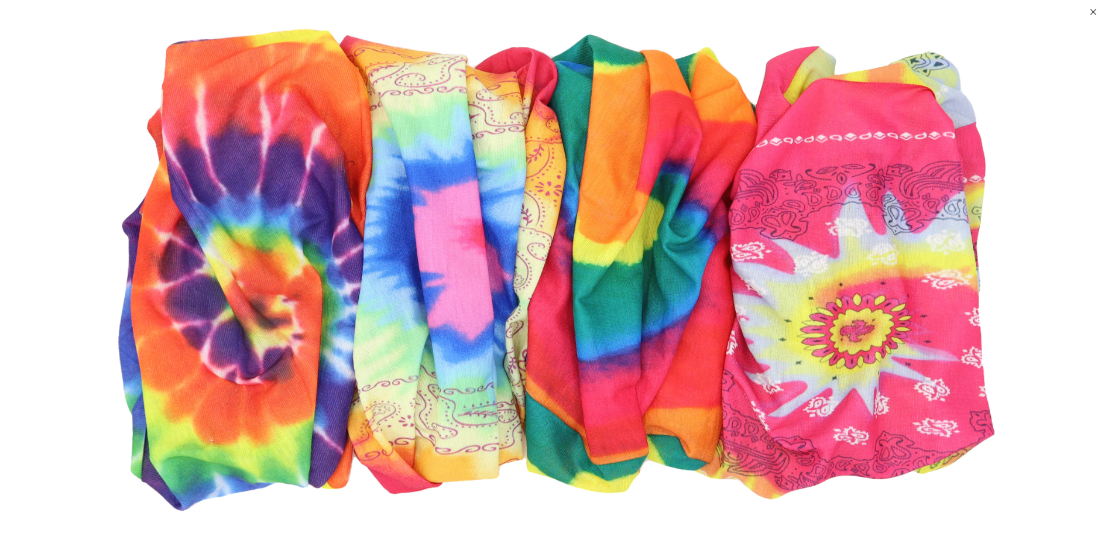
click at [1085, 13] on div "⨉" at bounding box center [557, 266] width 1115 height 533
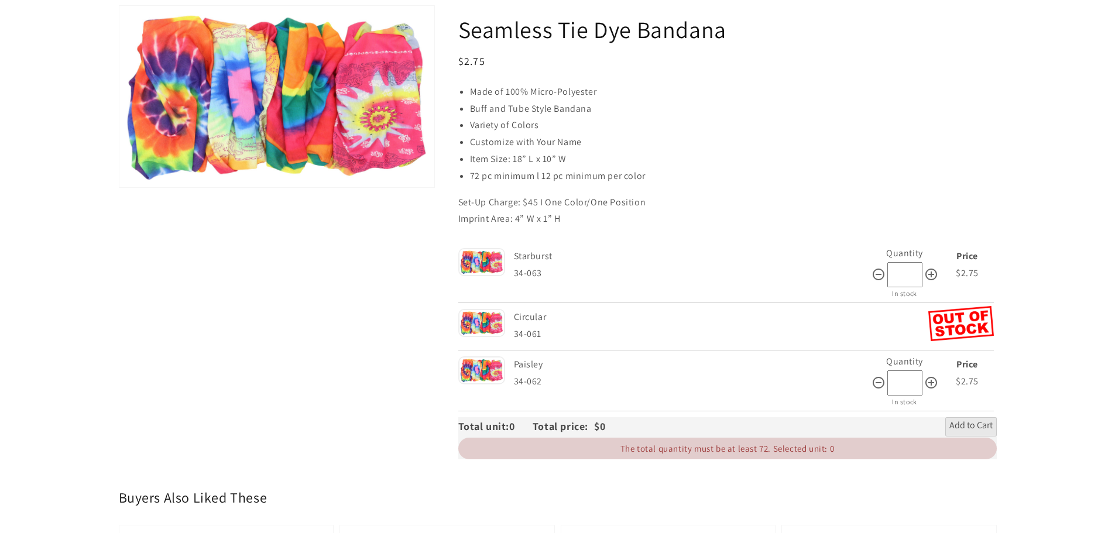
click at [491, 374] on img at bounding box center [481, 371] width 47 height 28
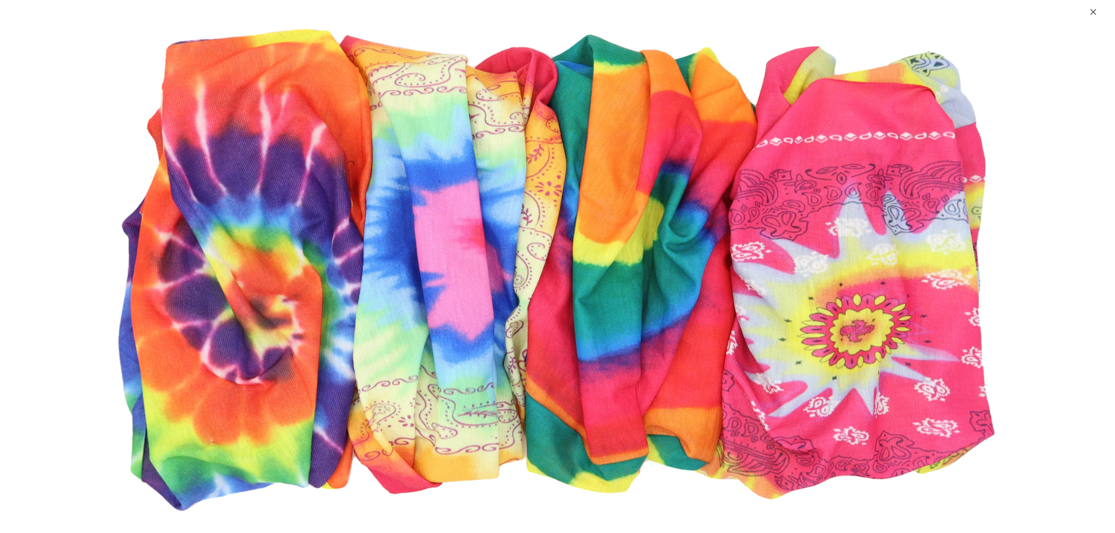
click at [1087, 9] on div "⨉" at bounding box center [557, 266] width 1115 height 533
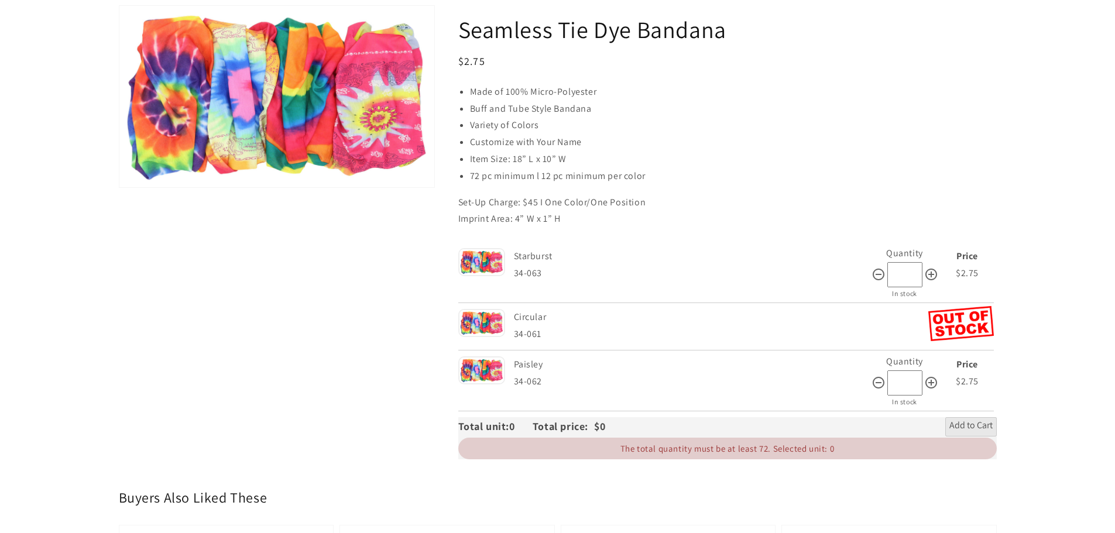
click at [485, 376] on img at bounding box center [481, 371] width 47 height 28
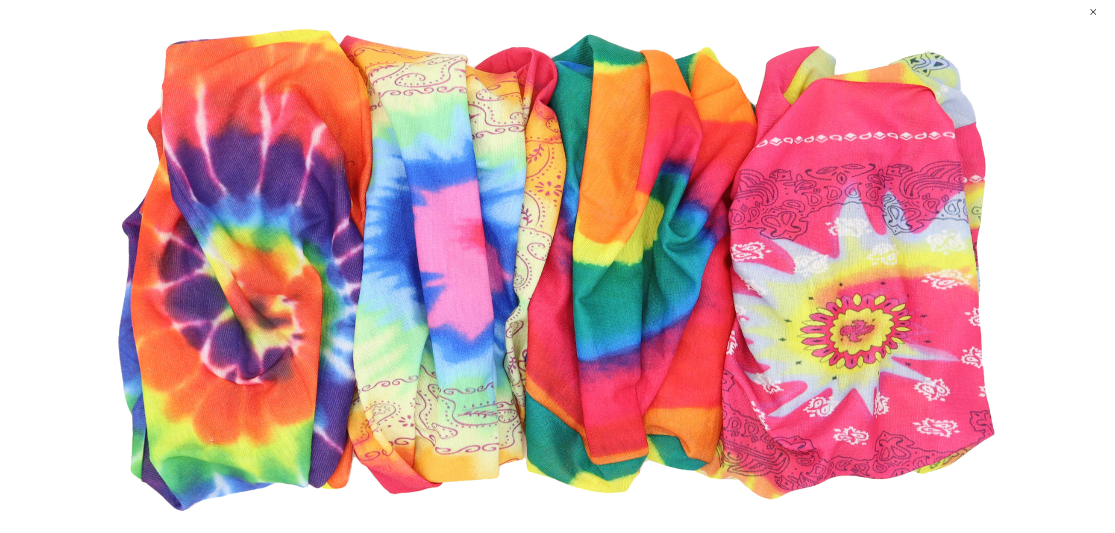
click at [1096, 14] on div "⨉" at bounding box center [1094, 10] width 8 height 21
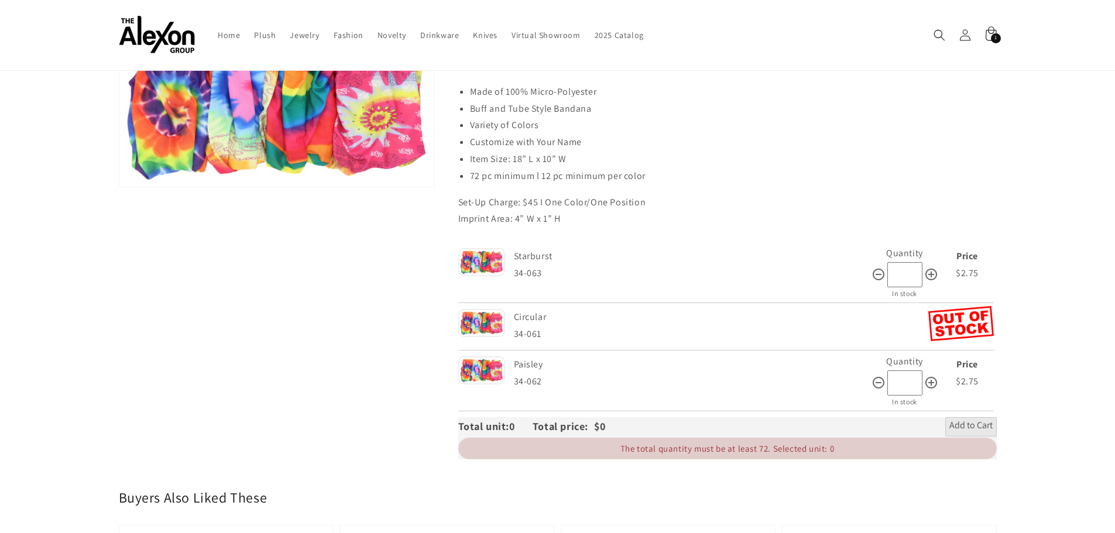
scroll to position [0, 0]
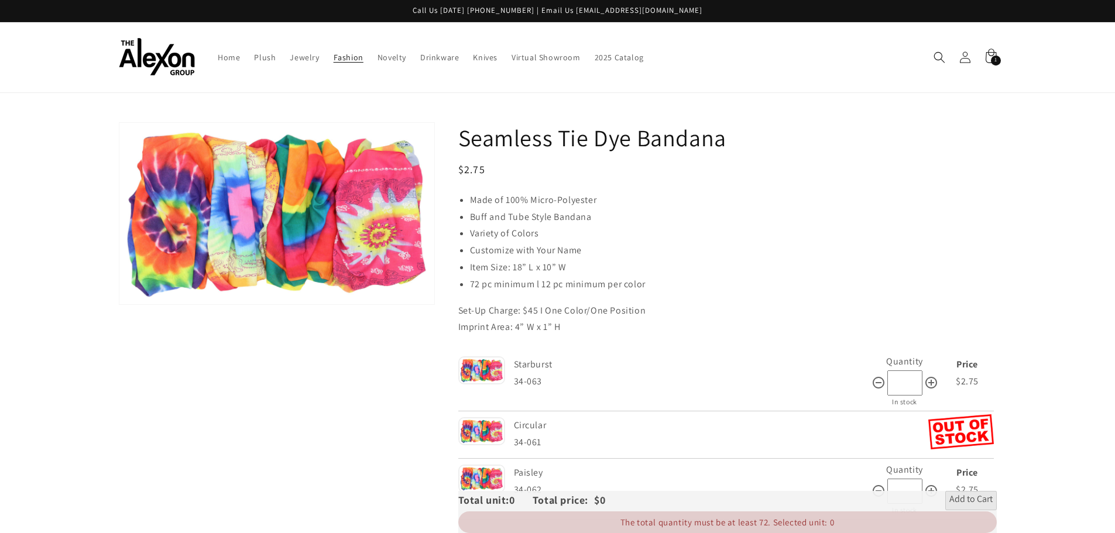
click at [360, 57] on span "Fashion" at bounding box center [349, 57] width 30 height 11
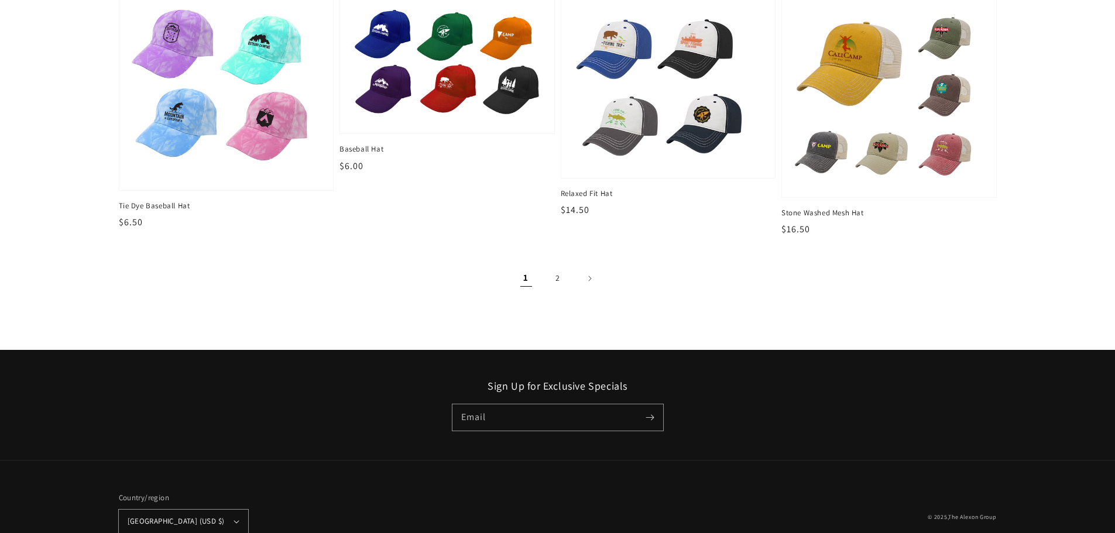
scroll to position [1581, 0]
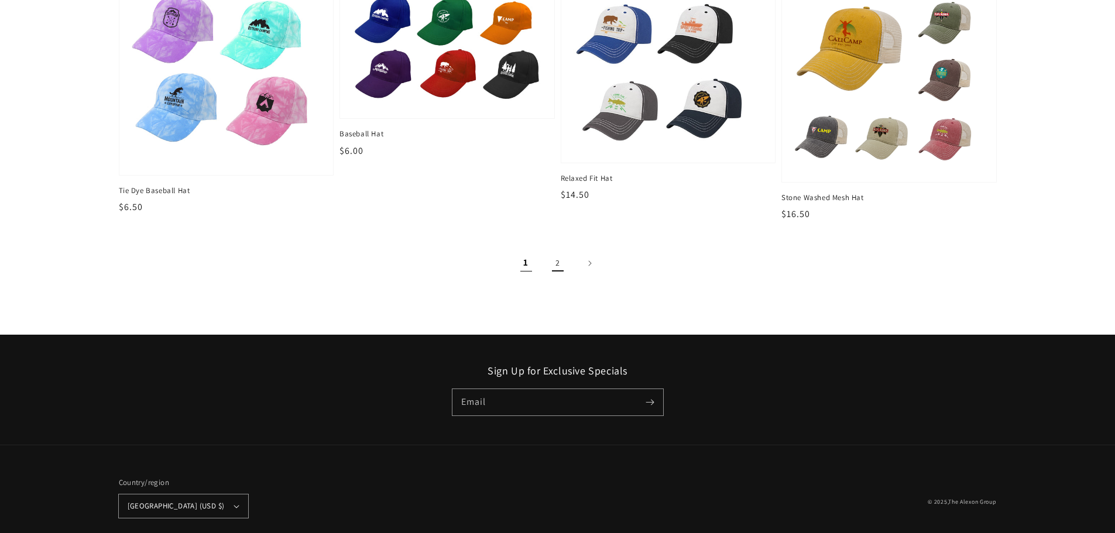
click at [560, 258] on link "2" at bounding box center [558, 264] width 26 height 26
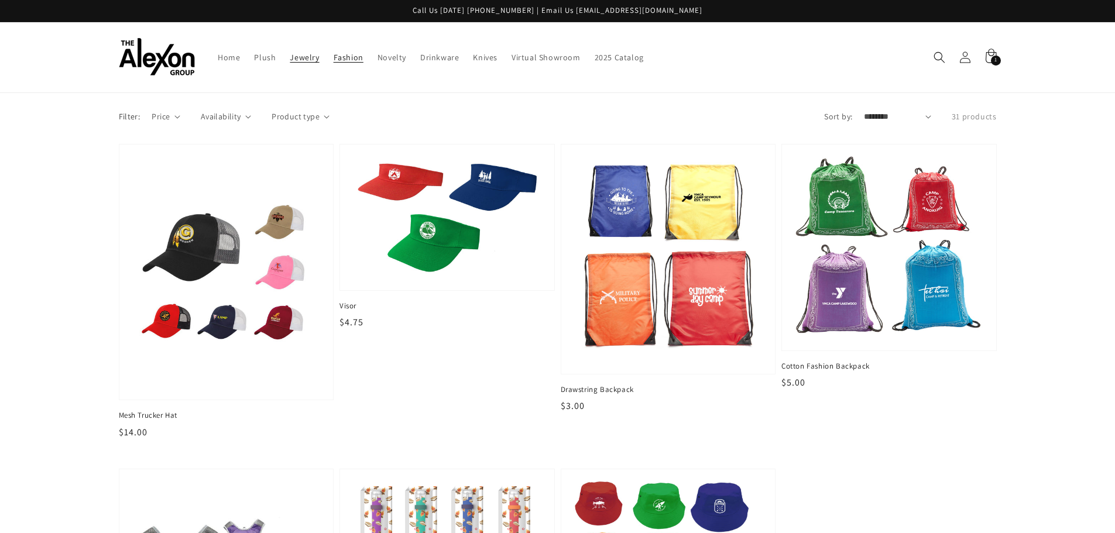
click at [306, 57] on span "Jewelry" at bounding box center [304, 57] width 29 height 11
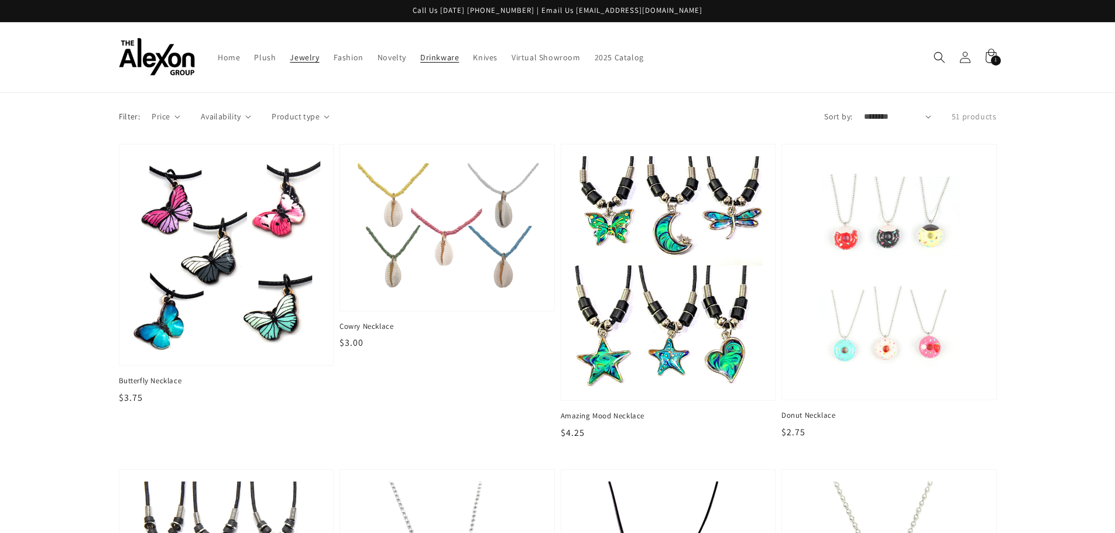
click at [451, 54] on span "Drinkware" at bounding box center [439, 57] width 39 height 11
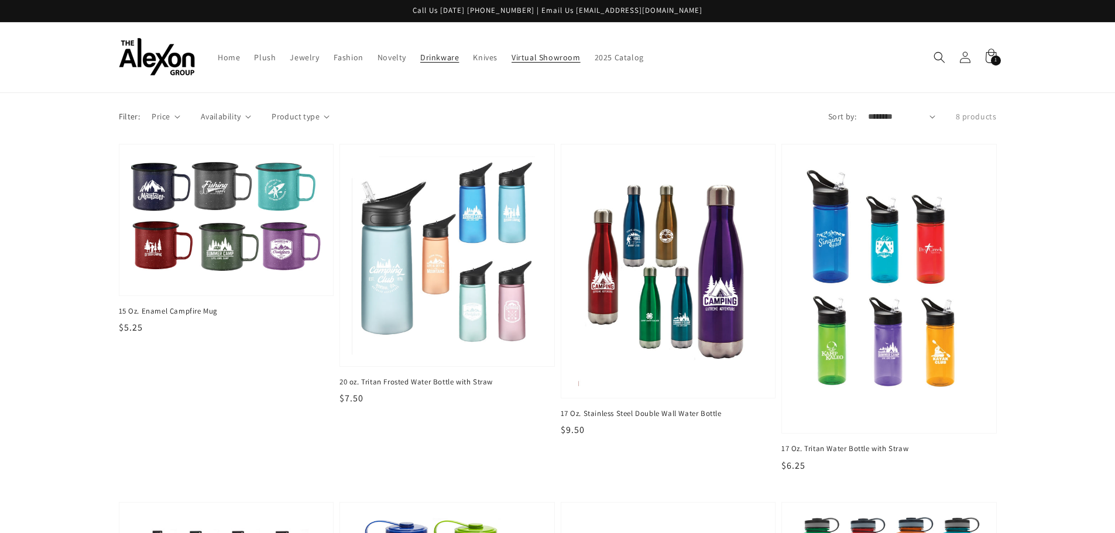
click at [541, 64] on link "Virtual Showroom" at bounding box center [546, 57] width 83 height 25
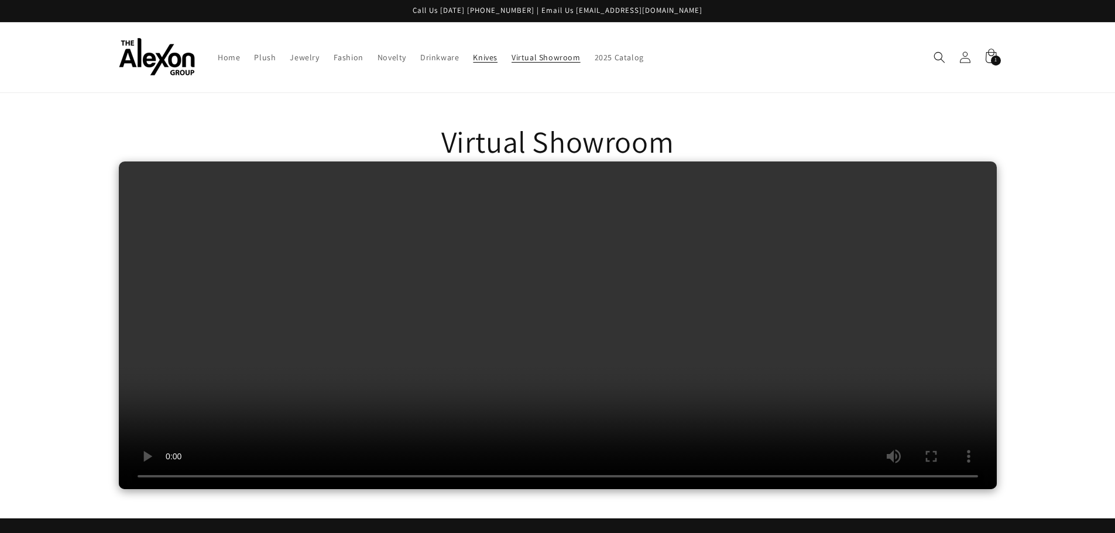
click at [475, 57] on span "Knives" at bounding box center [485, 57] width 25 height 11
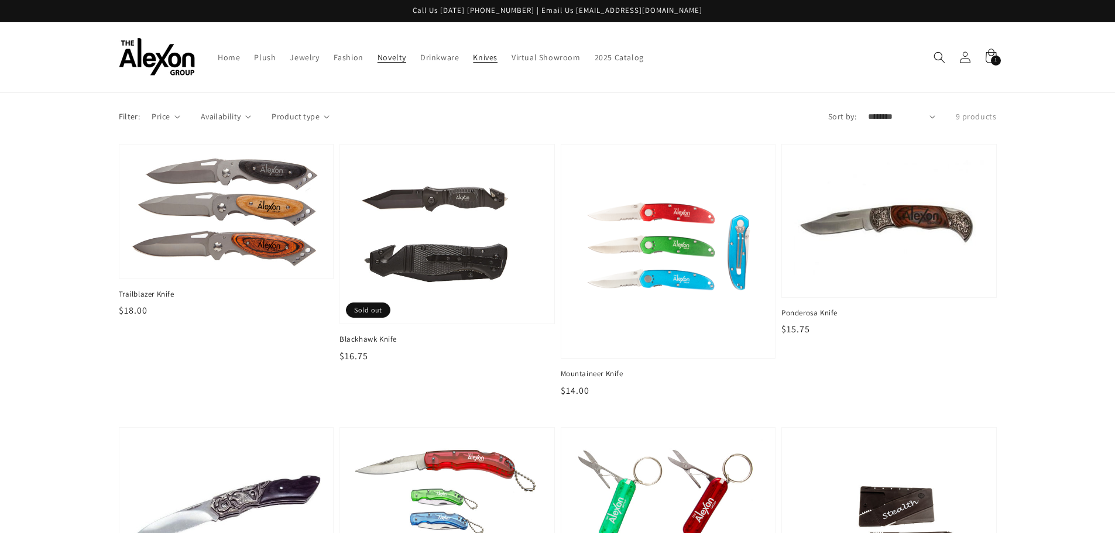
click at [391, 58] on span "Novelty" at bounding box center [392, 57] width 29 height 11
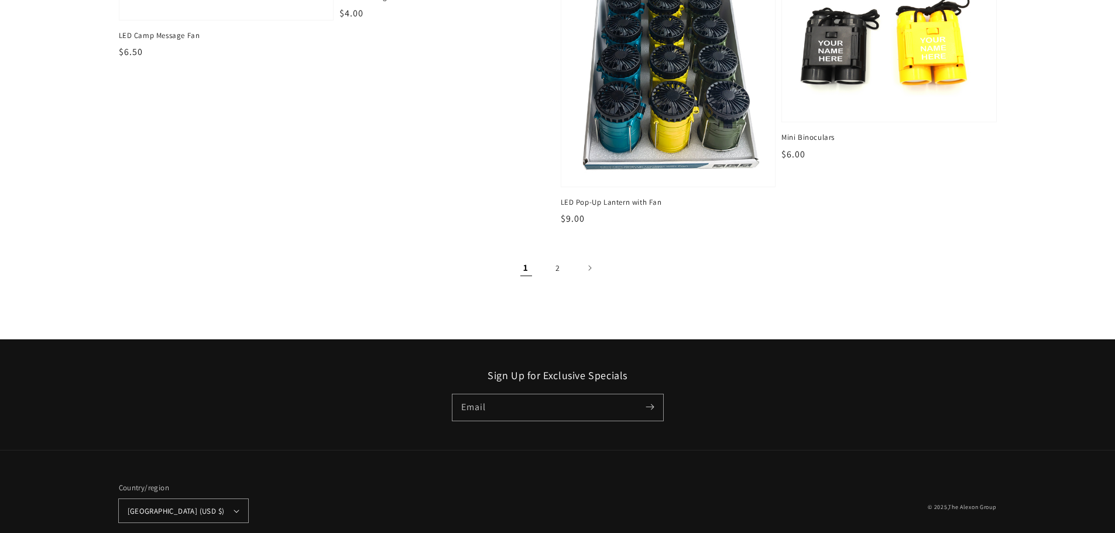
scroll to position [1815, 0]
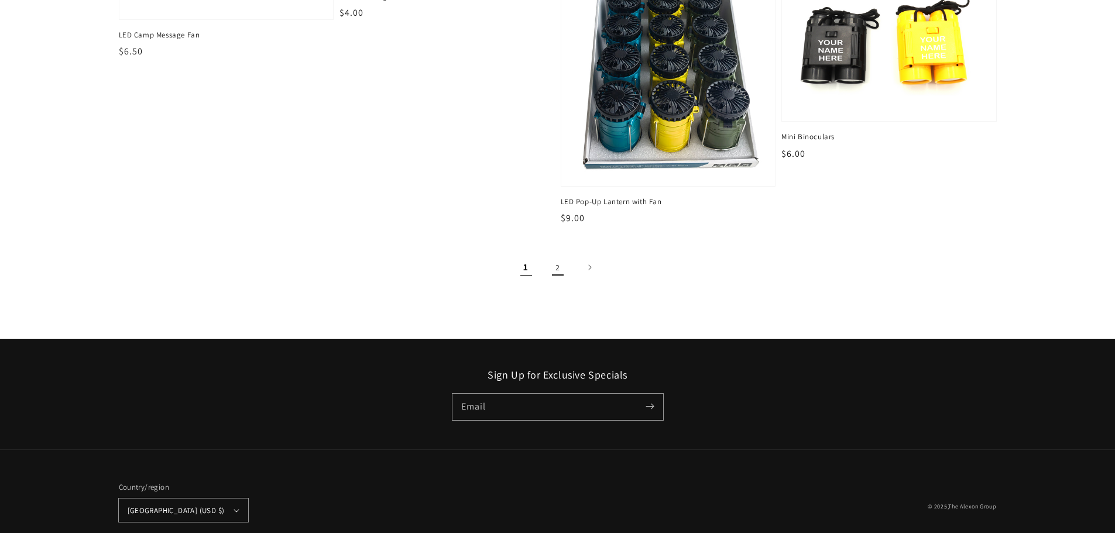
click at [565, 265] on link "2" at bounding box center [558, 268] width 26 height 26
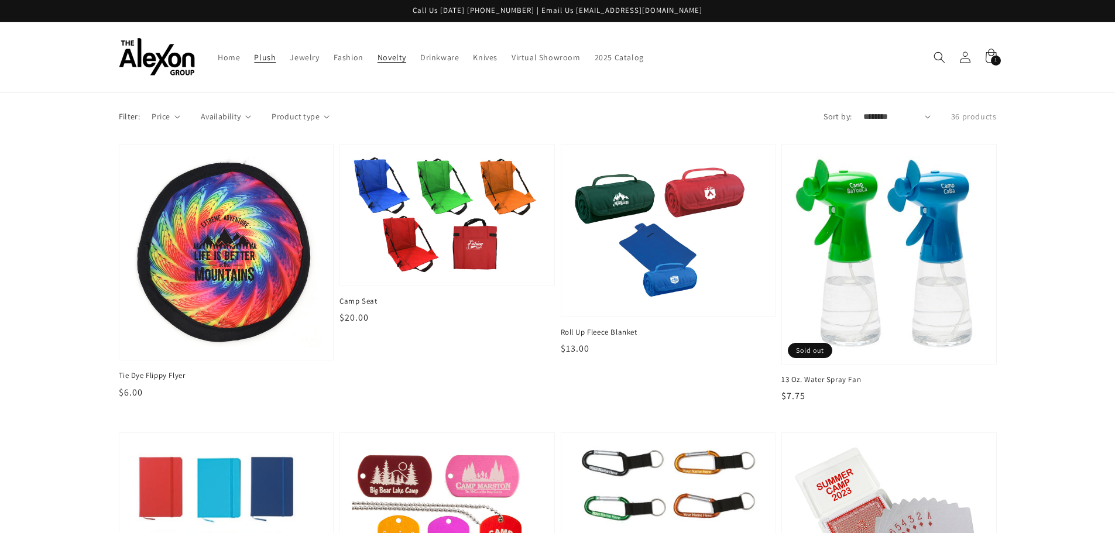
click at [263, 60] on span "Plush" at bounding box center [265, 57] width 22 height 11
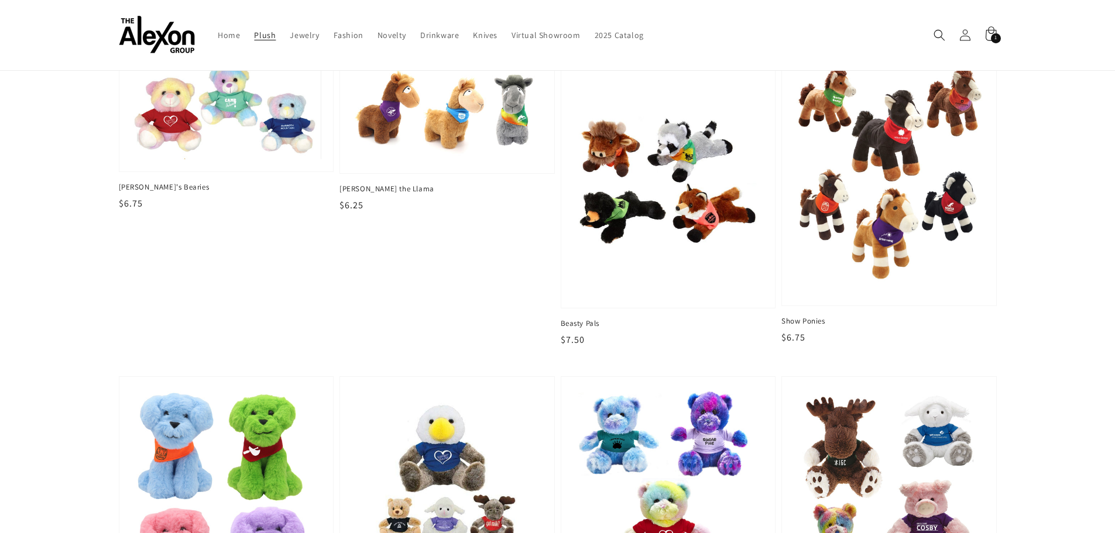
scroll to position [703, 0]
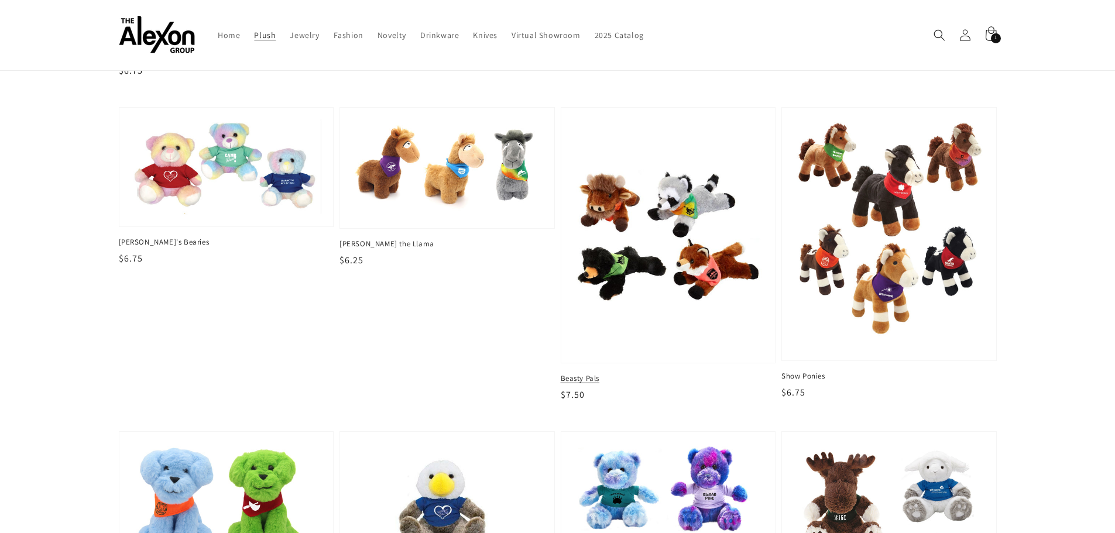
click at [627, 265] on img at bounding box center [668, 235] width 196 height 239
